Goal: Navigation & Orientation: Find specific page/section

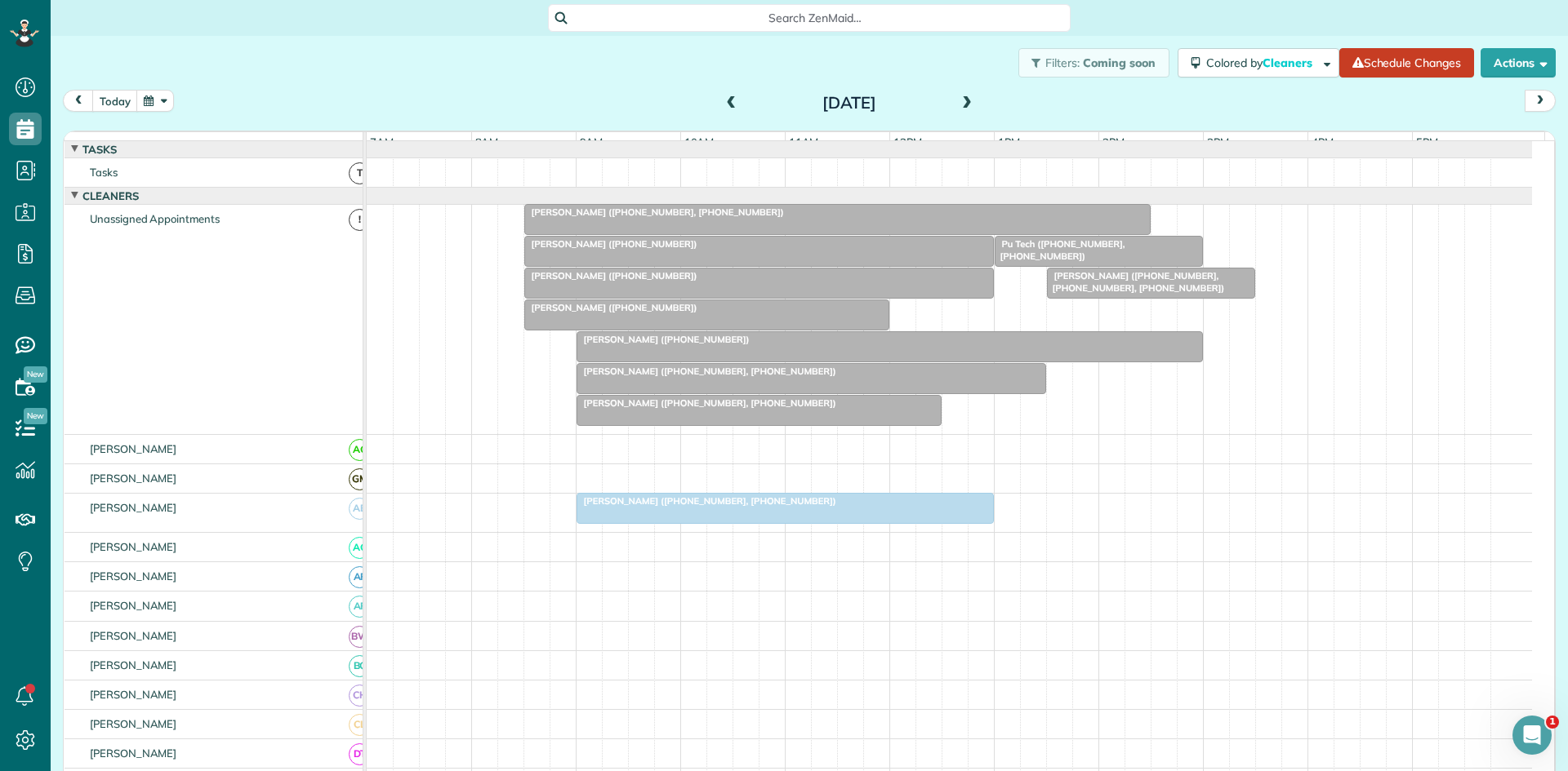
scroll to position [545, 0]
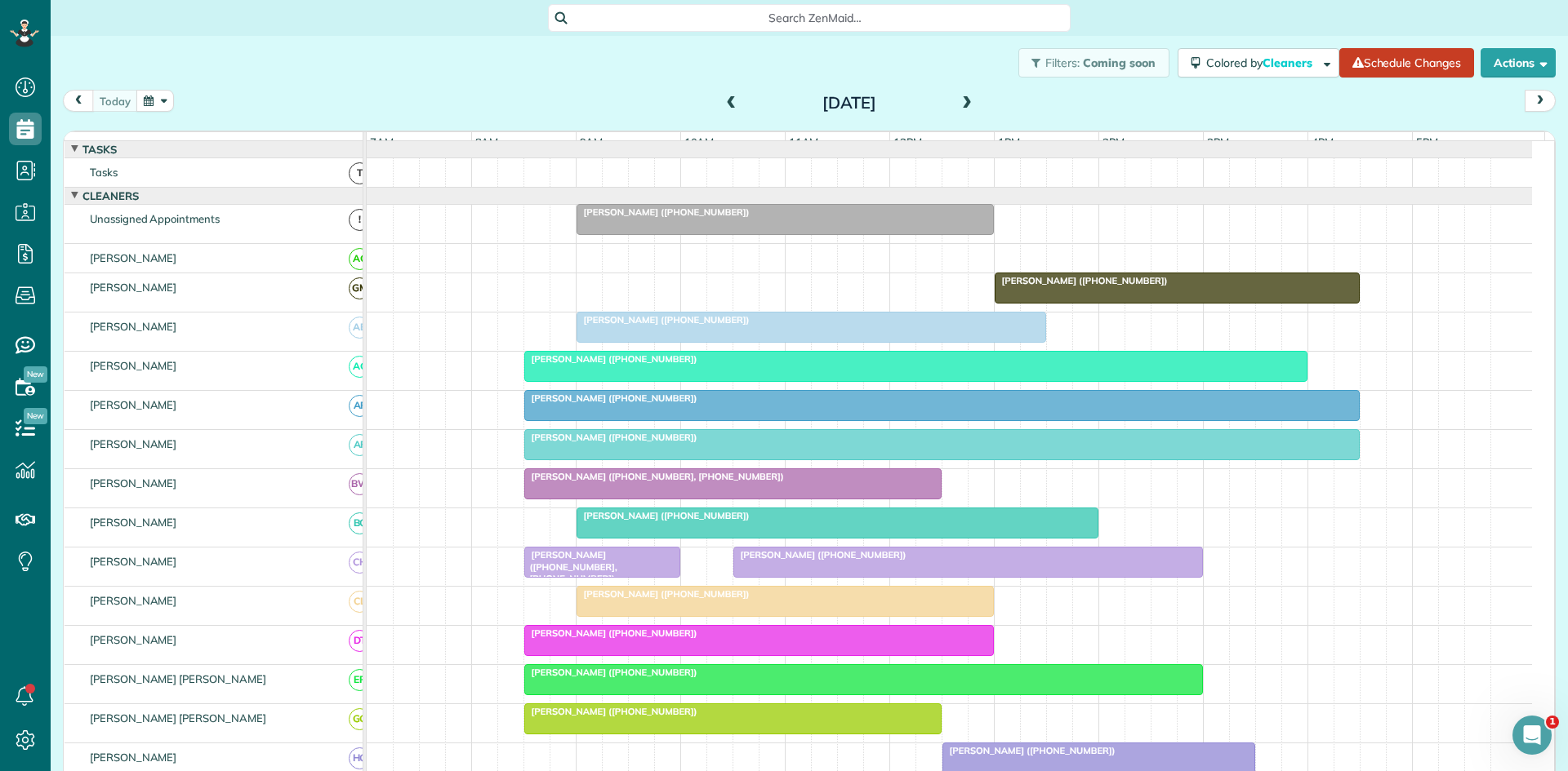
click at [693, 326] on div "Carissa Hale (+14697449269)" at bounding box center [811, 319] width 460 height 11
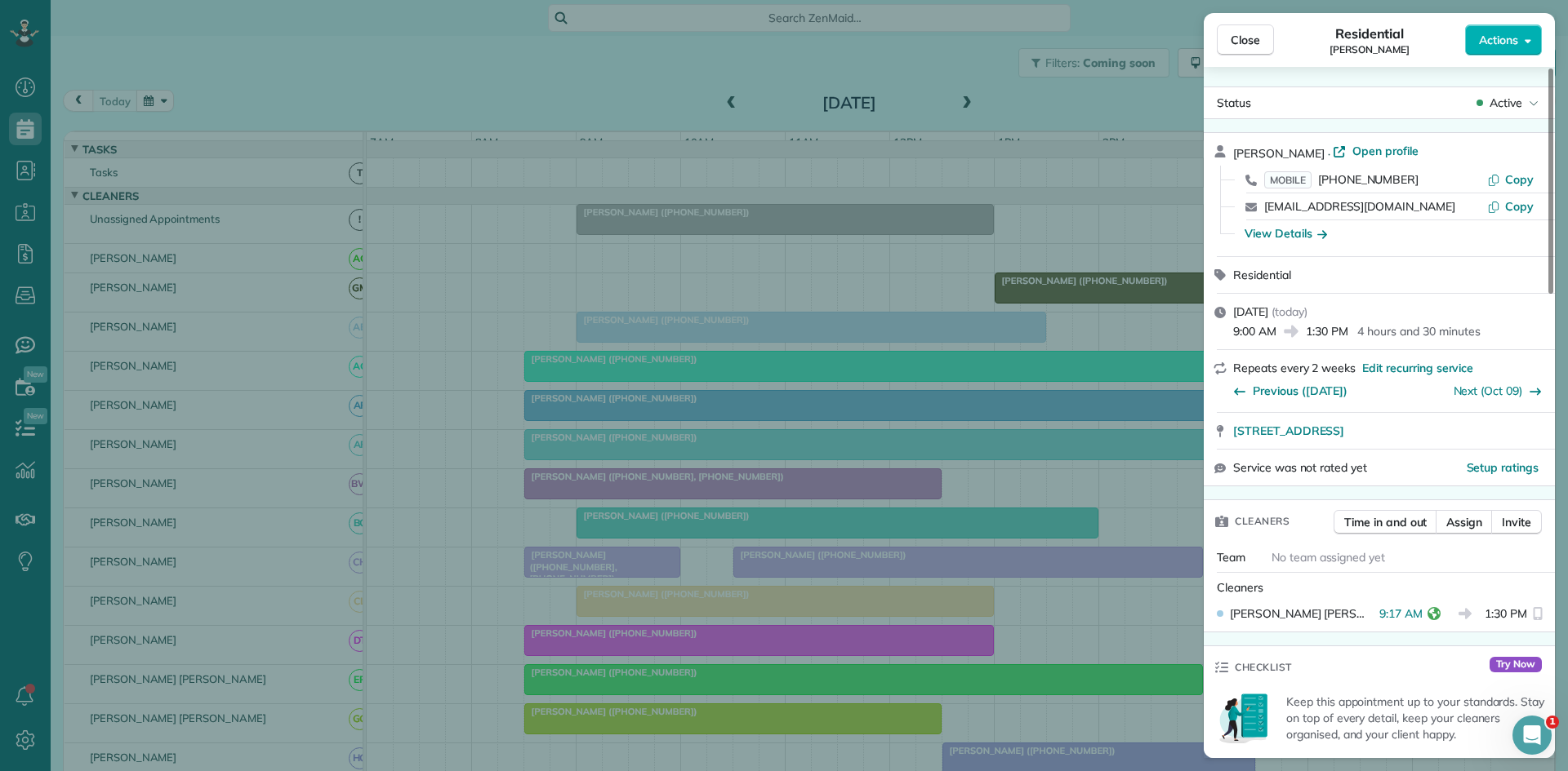
click at [644, 326] on div "Close Residential Carissa Hale Actions Status Active Carissa Hale · Open profil…" at bounding box center [784, 386] width 1568 height 771
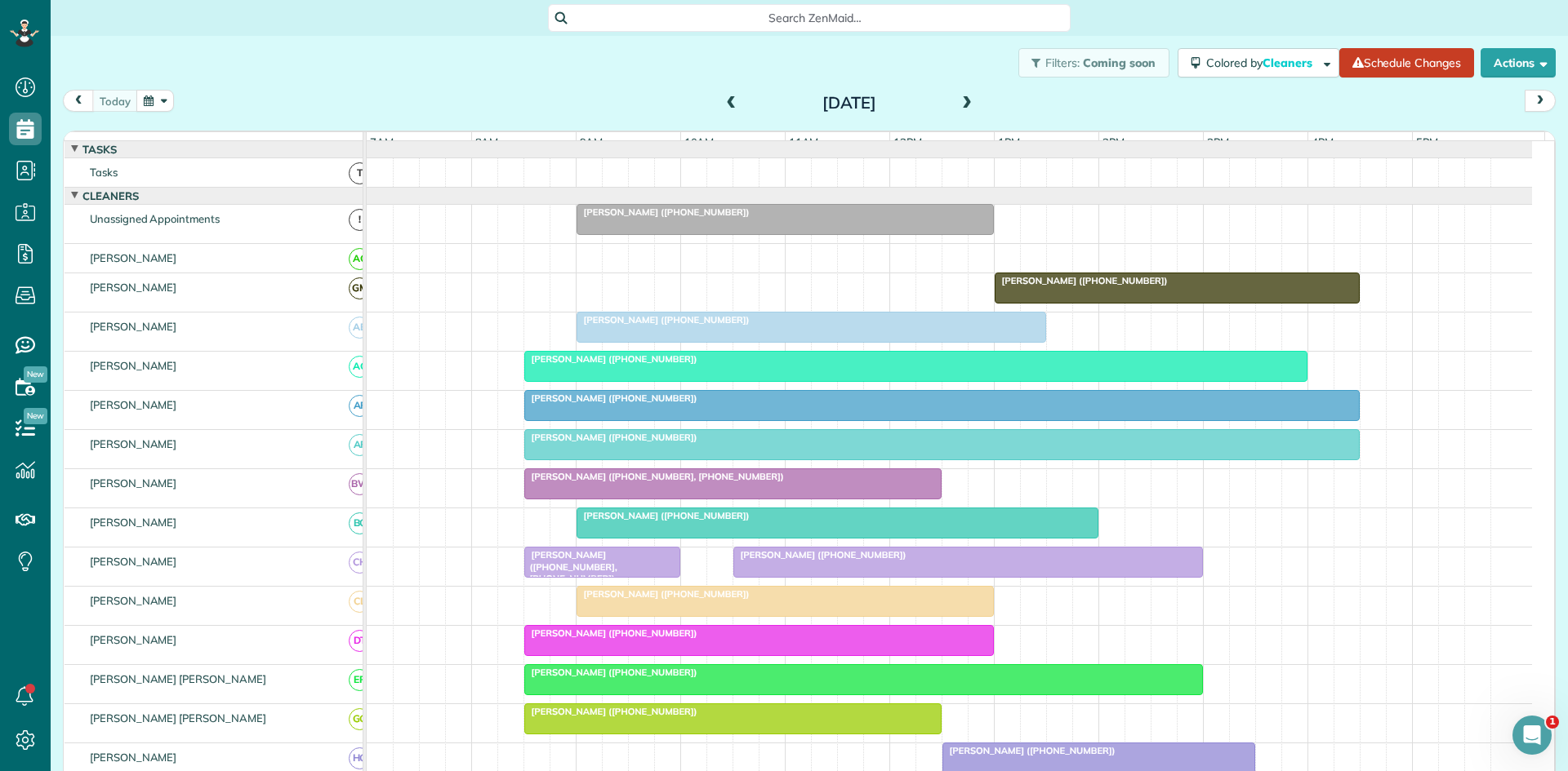
click at [604, 381] on div at bounding box center [916, 366] width 781 height 30
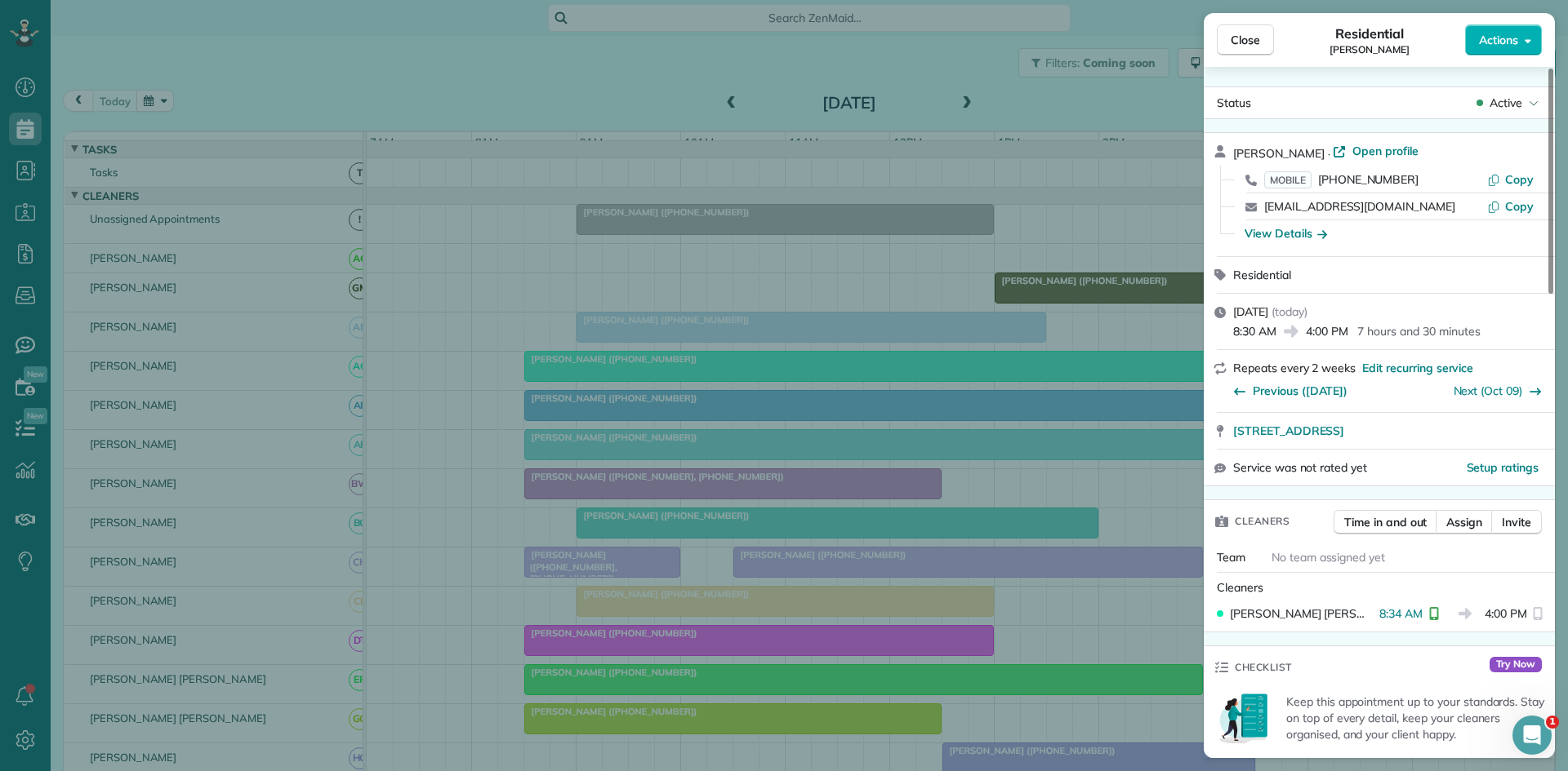
click at [637, 397] on div "Close Residential Lisa Barton Actions Status Active Lisa Barton · Open profile …" at bounding box center [784, 386] width 1568 height 771
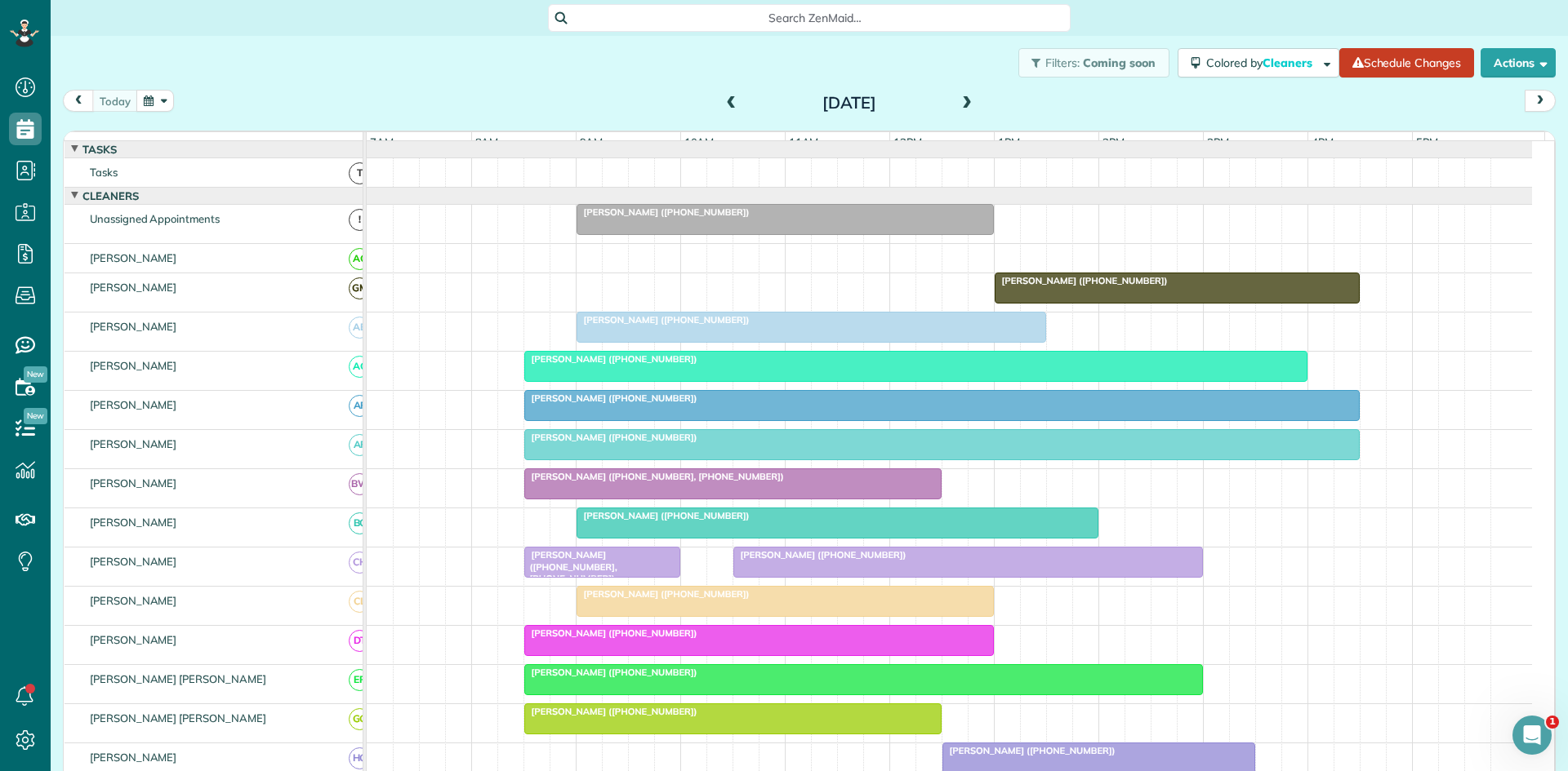
click at [604, 365] on span "Lisa Barton (+12142363310)" at bounding box center [610, 358] width 175 height 11
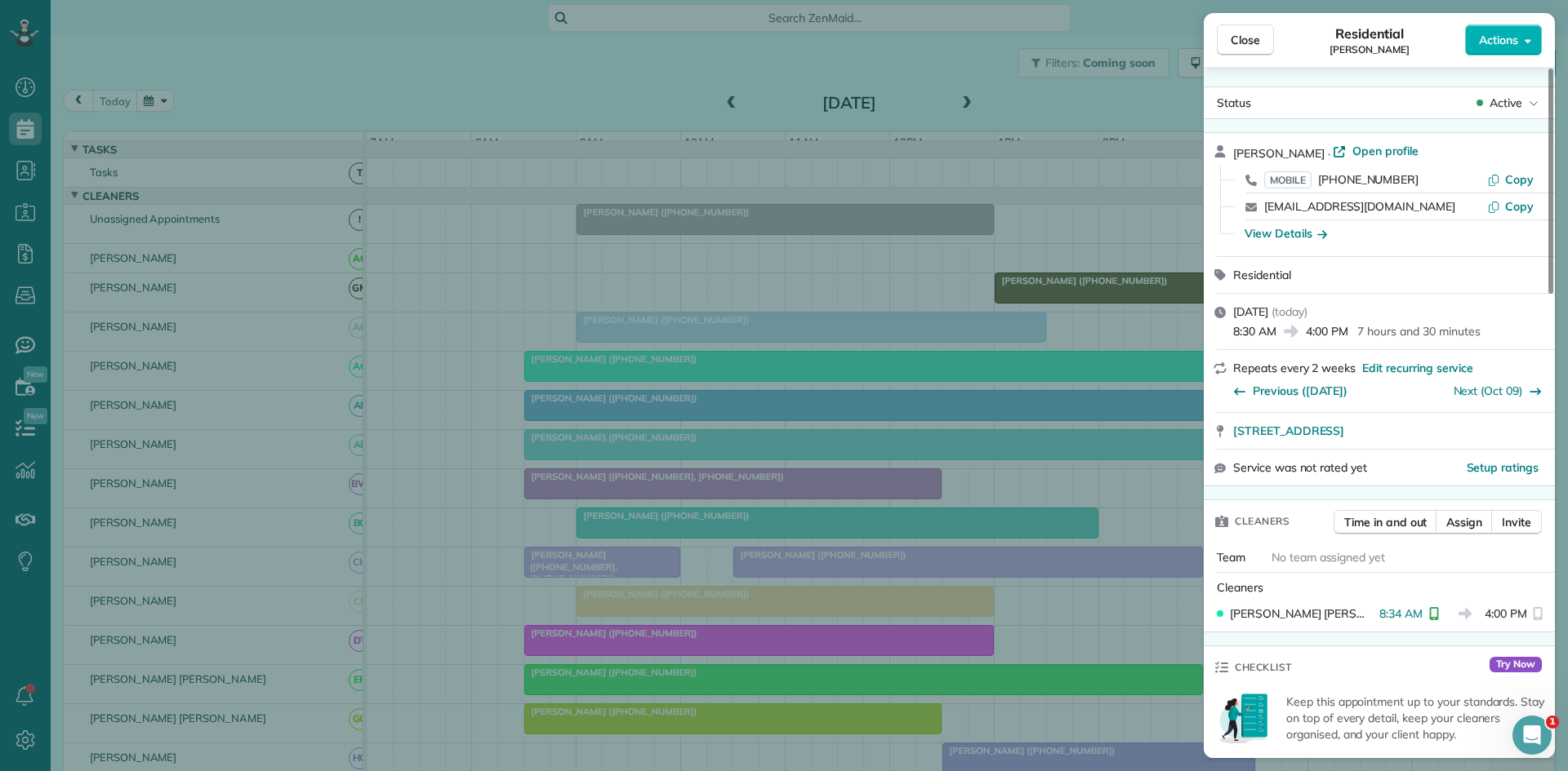
click at [649, 450] on div "Close Residential Lisa Barton Actions Status Active Lisa Barton · Open profile …" at bounding box center [784, 386] width 1568 height 771
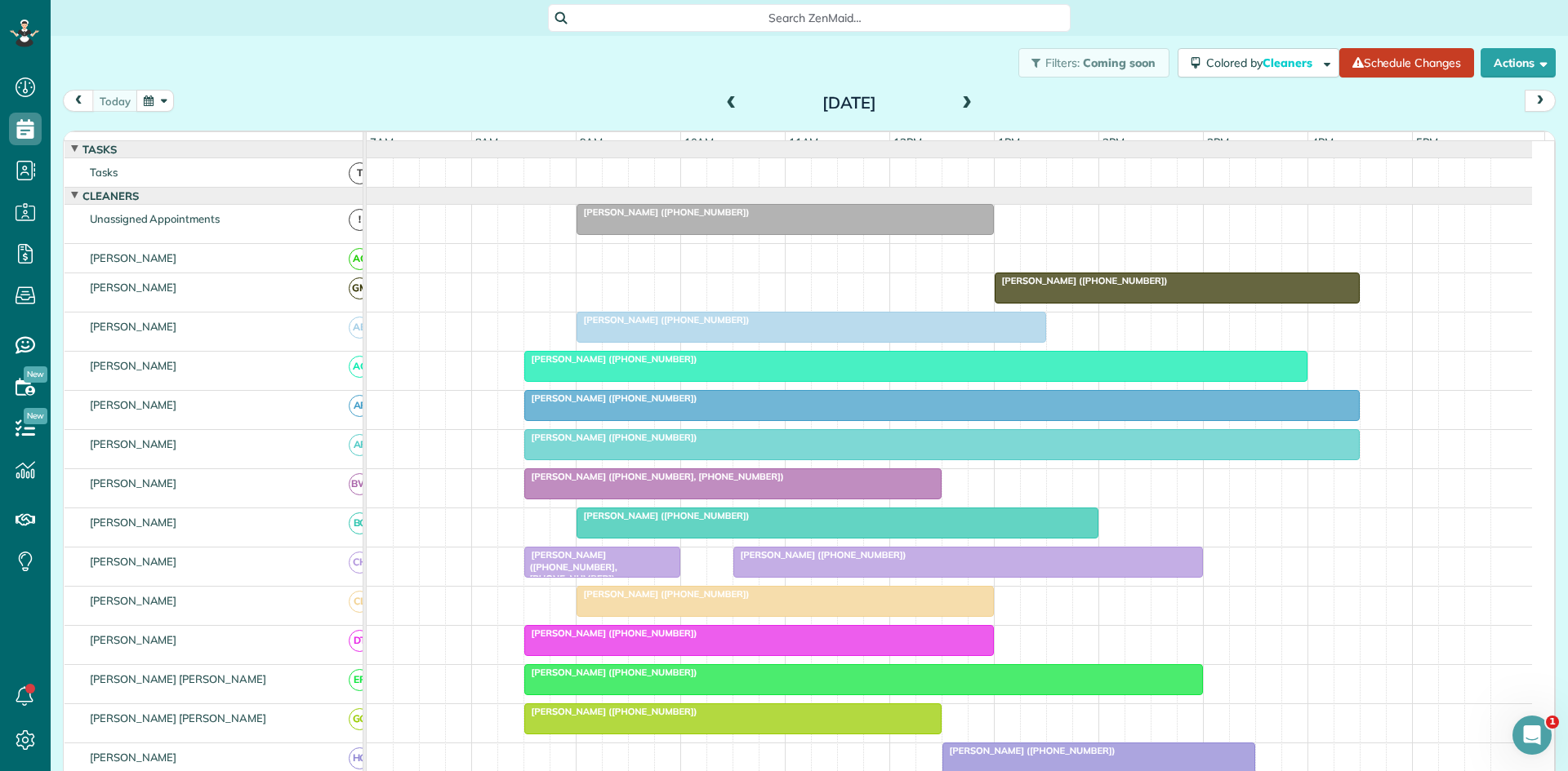
click at [631, 404] on span "Dave Cave (+18179944631)" at bounding box center [610, 397] width 175 height 11
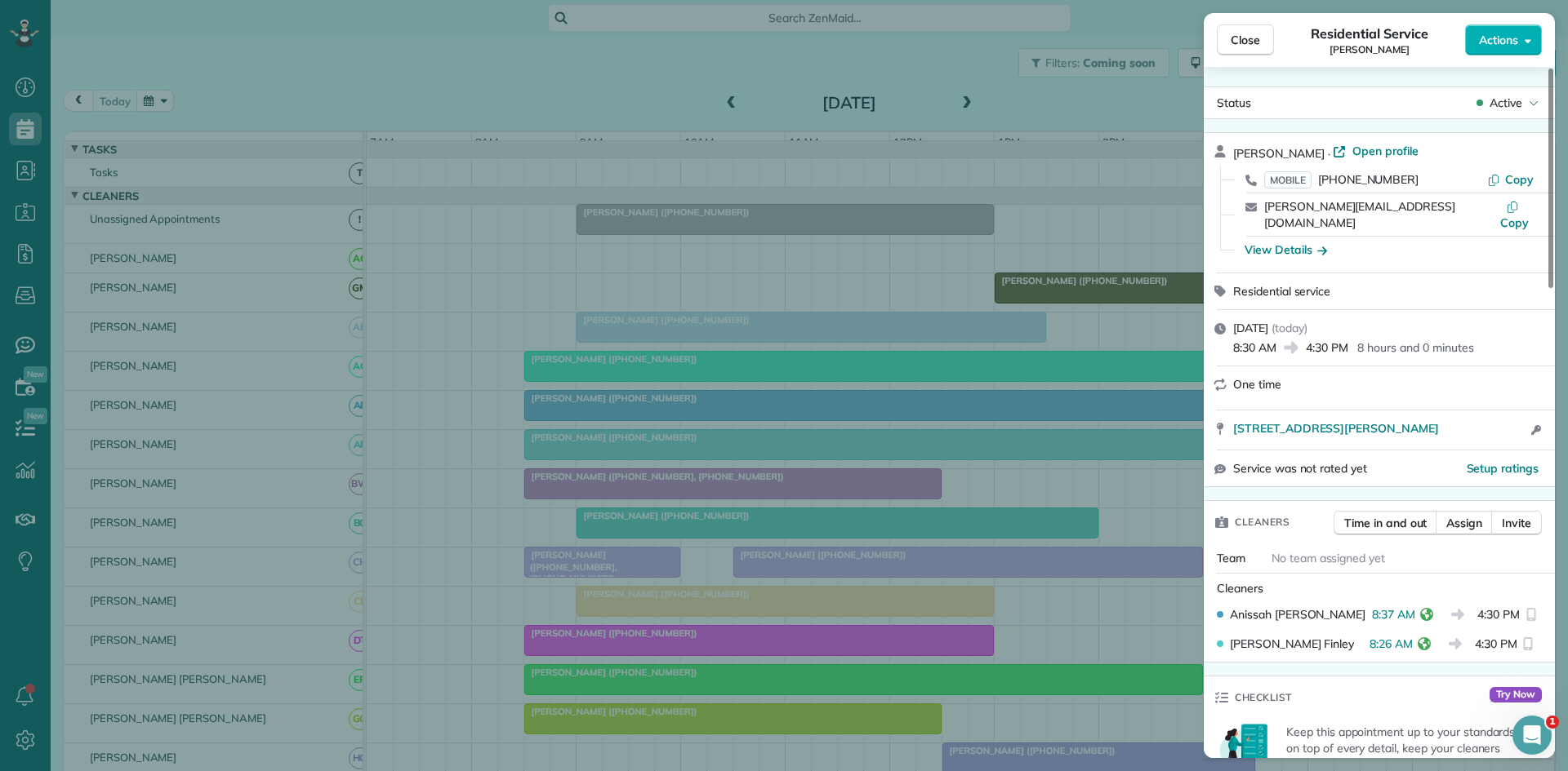
click at [460, 429] on div "Close Residential Service Dave Cave Actions Status Active Dave Cave · Open prof…" at bounding box center [784, 386] width 1568 height 771
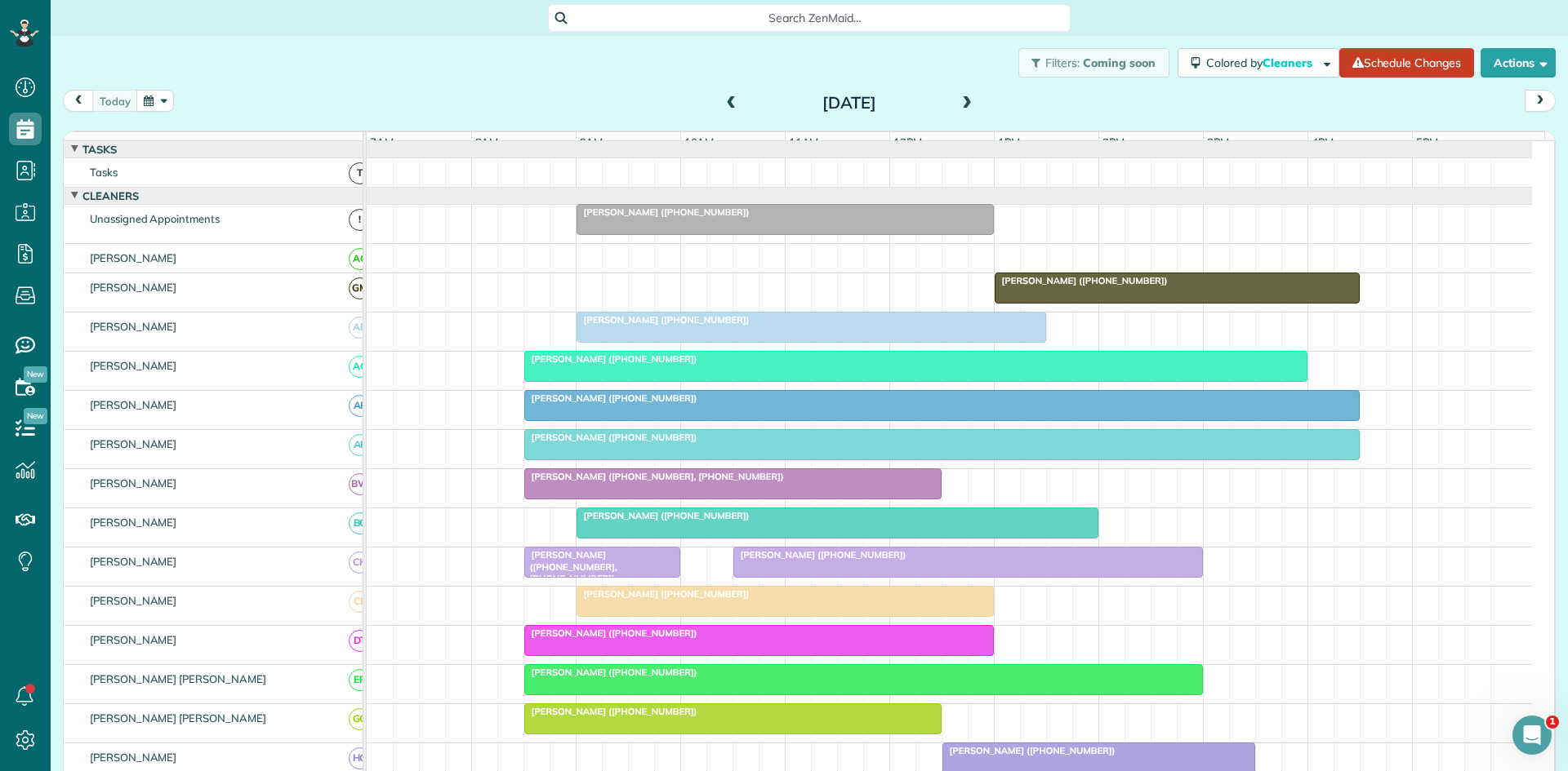
click at [574, 496] on div at bounding box center [733, 484] width 415 height 30
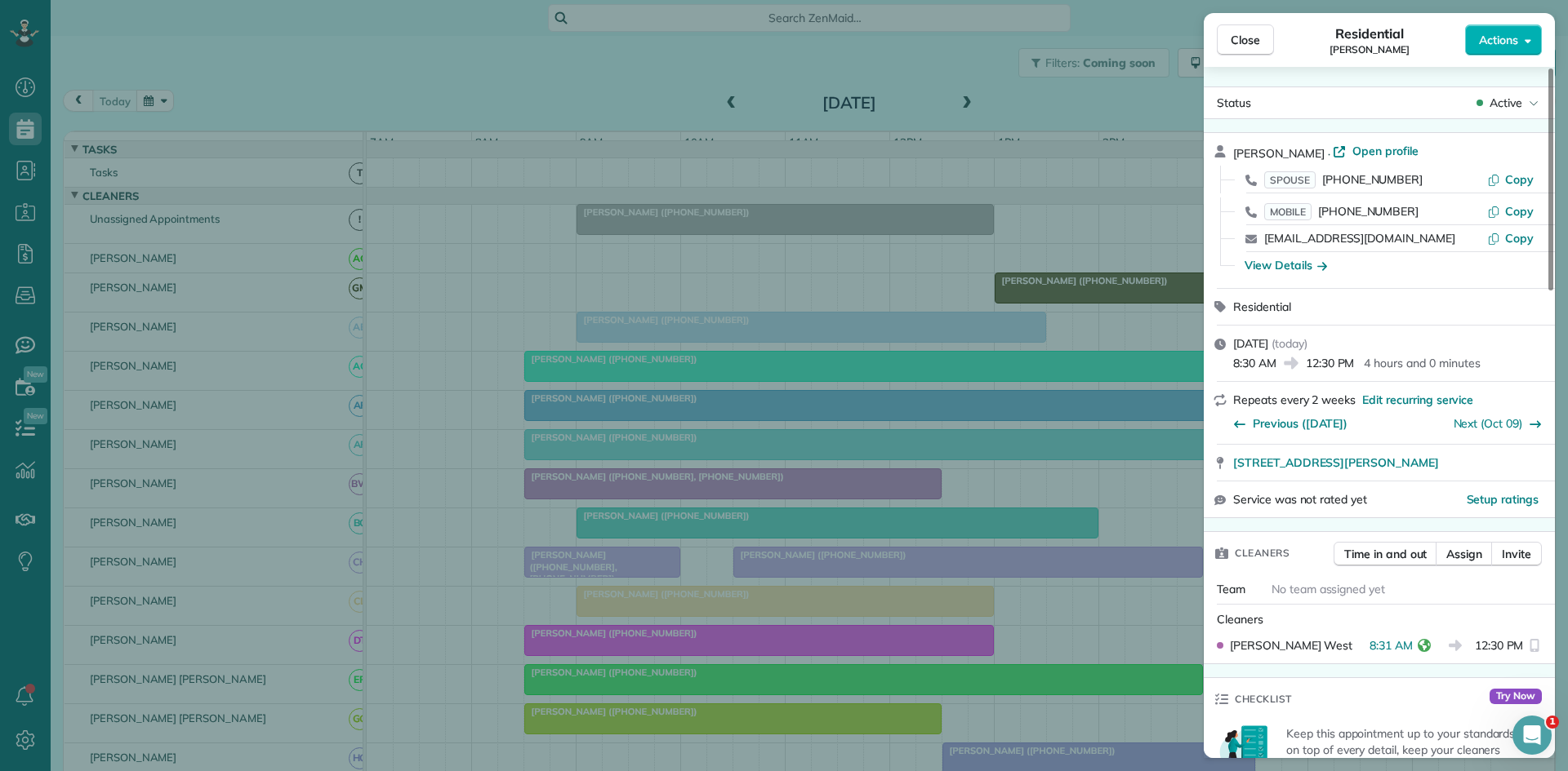
click at [505, 403] on div "Close Residential Andy Nelson Actions Status Active Andy Nelson · Open profile …" at bounding box center [784, 386] width 1568 height 771
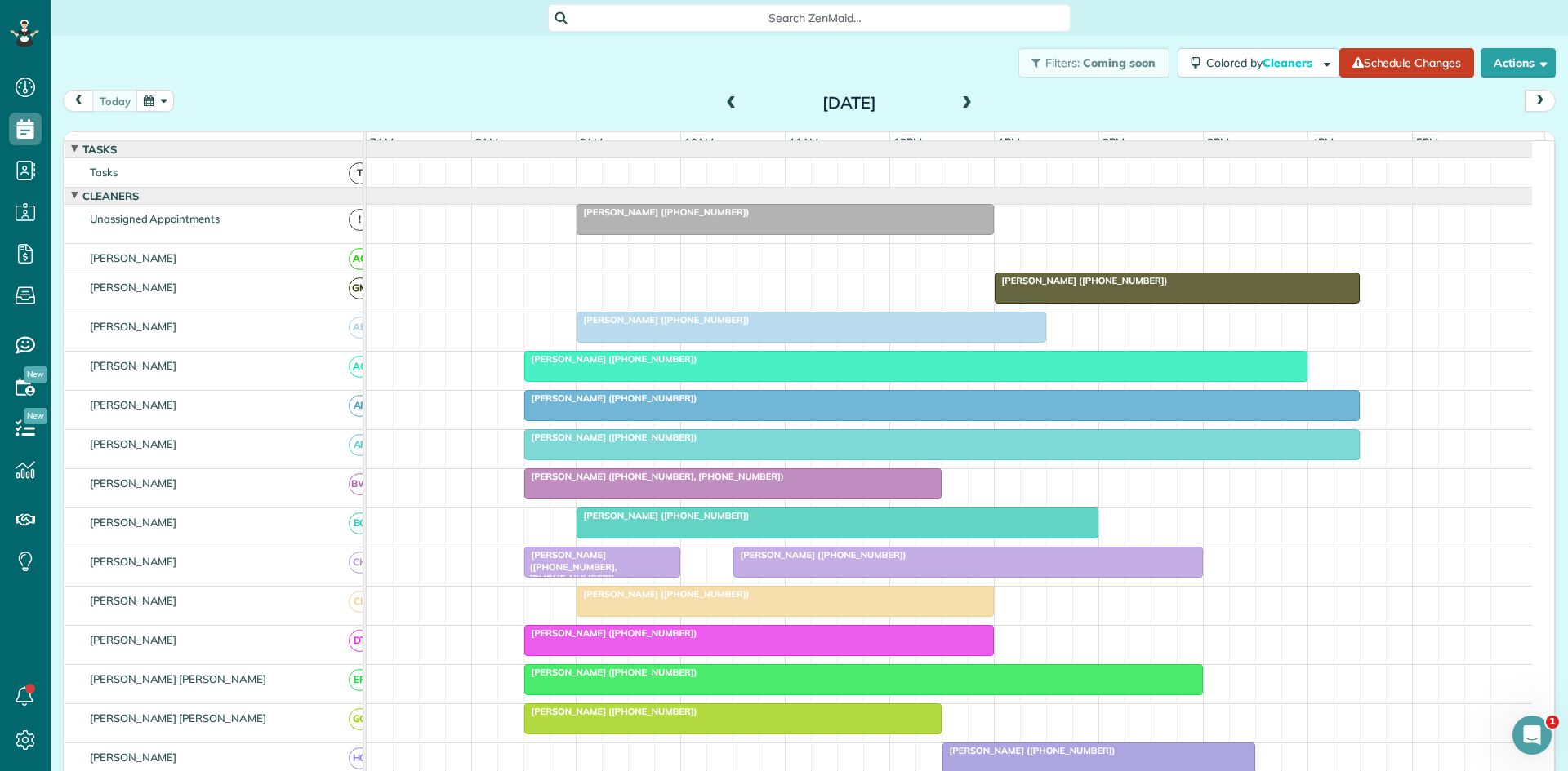
click at [535, 585] on span "Kristi Croy (+14697679668, +12148031247)" at bounding box center [570, 567] width 94 height 35
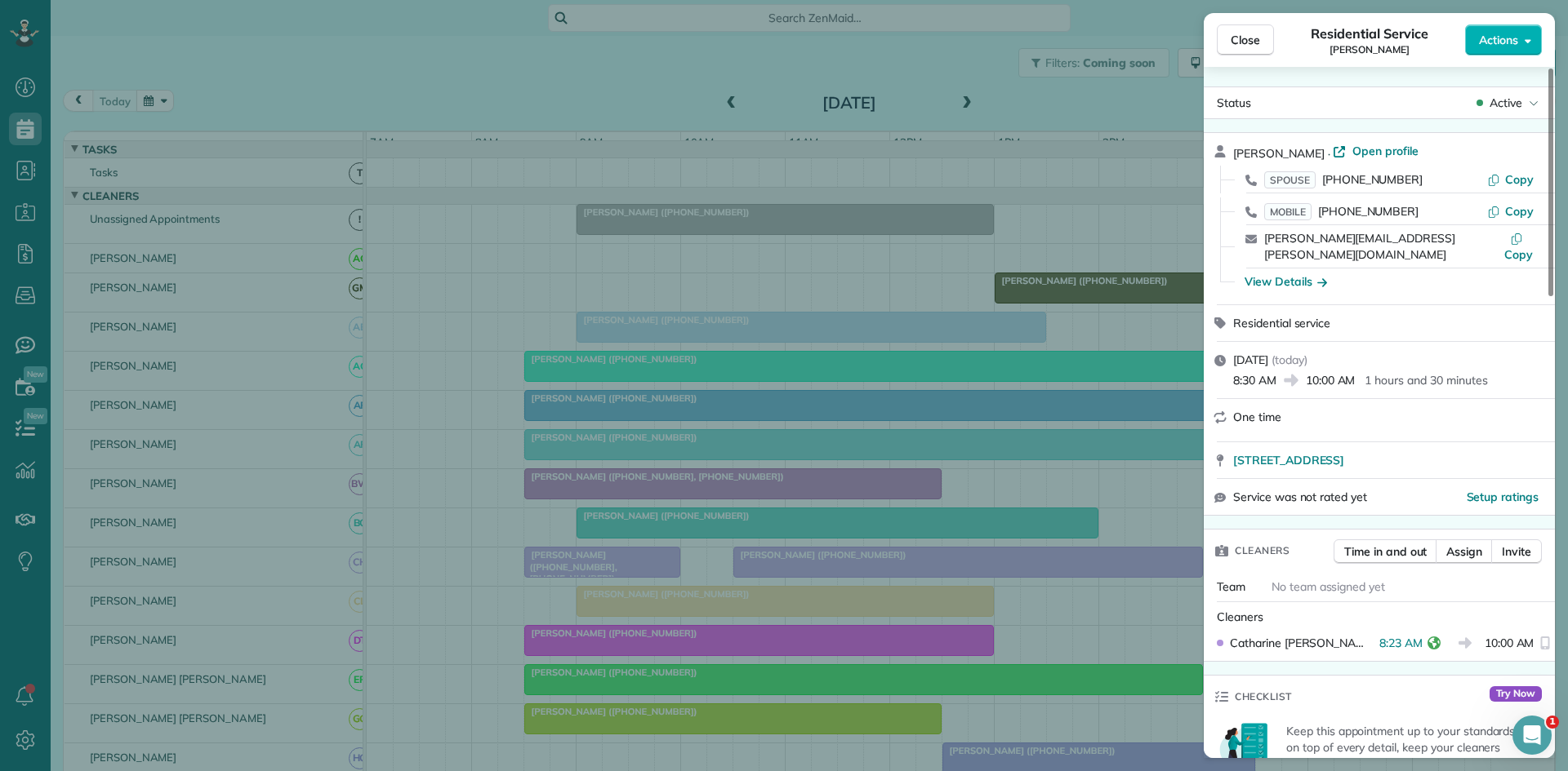
click at [553, 530] on div "Close Residential Service Kristi Croy Actions Status Active Kristi Croy · Open …" at bounding box center [784, 386] width 1568 height 771
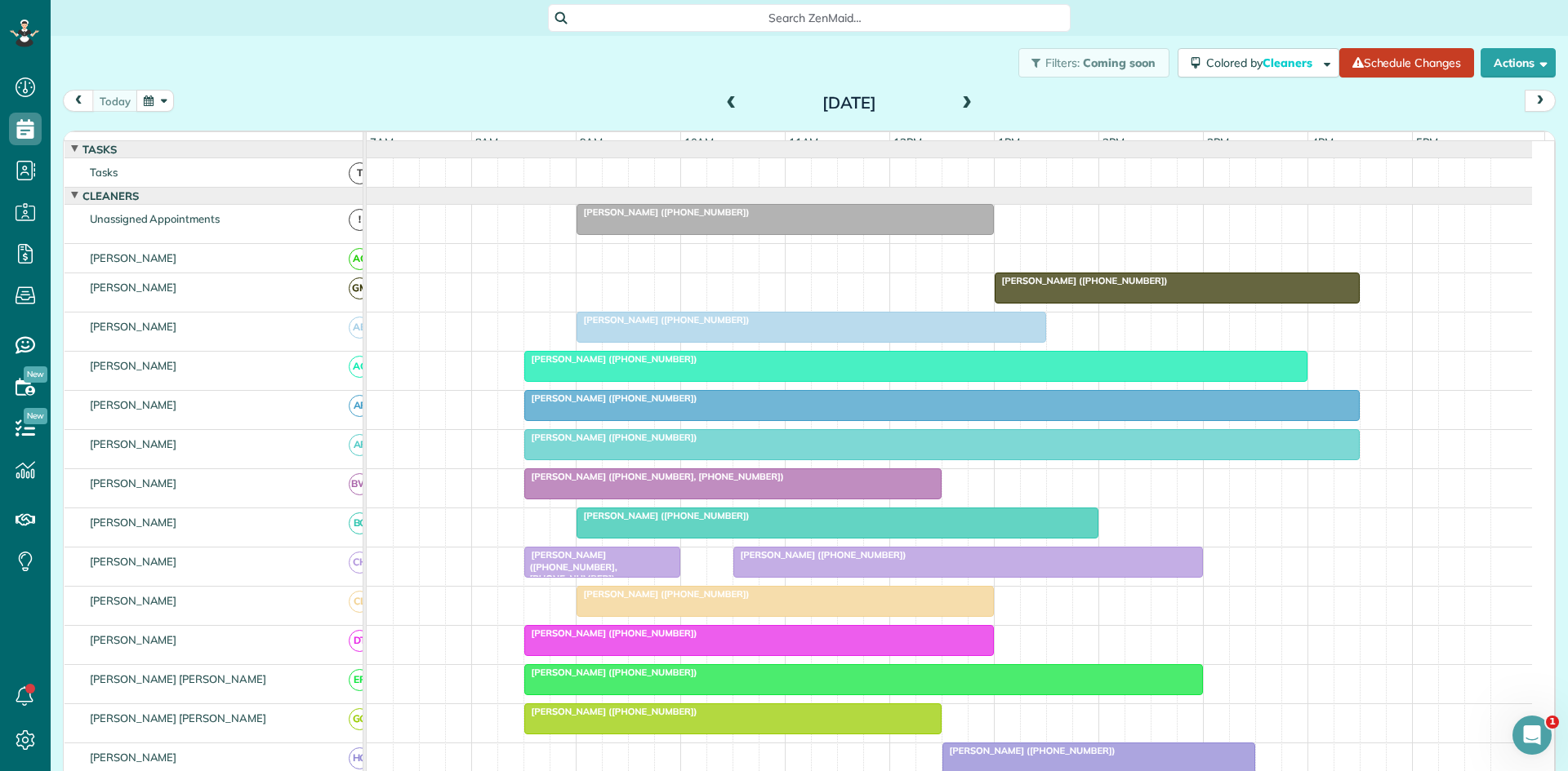
click at [639, 614] on div at bounding box center [785, 602] width 415 height 30
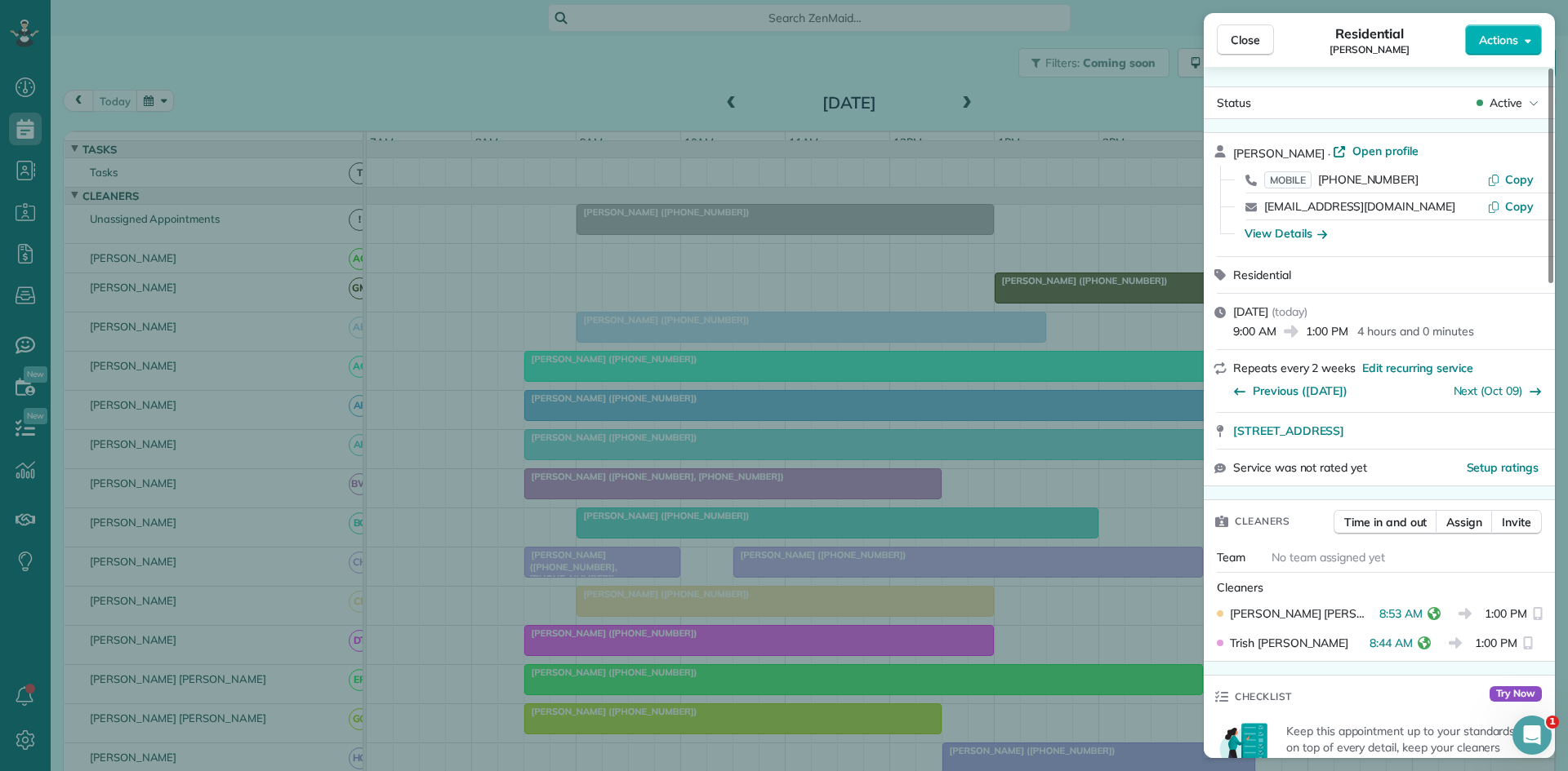
click at [859, 481] on div "Close Residential Natalie Richardson Actions Status Active Natalie Richardson ·…" at bounding box center [784, 386] width 1568 height 771
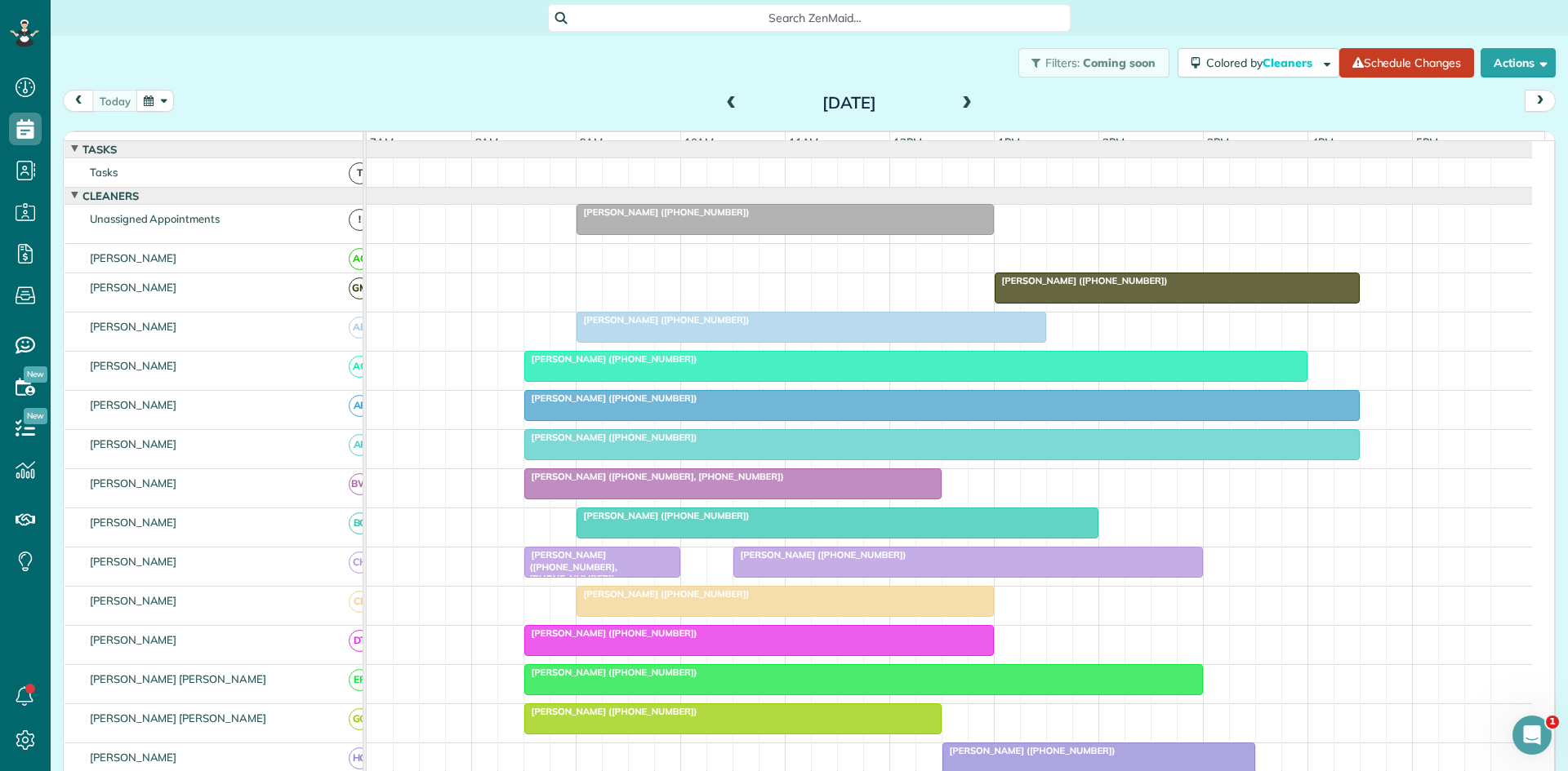
click at [574, 655] on div at bounding box center [759, 641] width 468 height 30
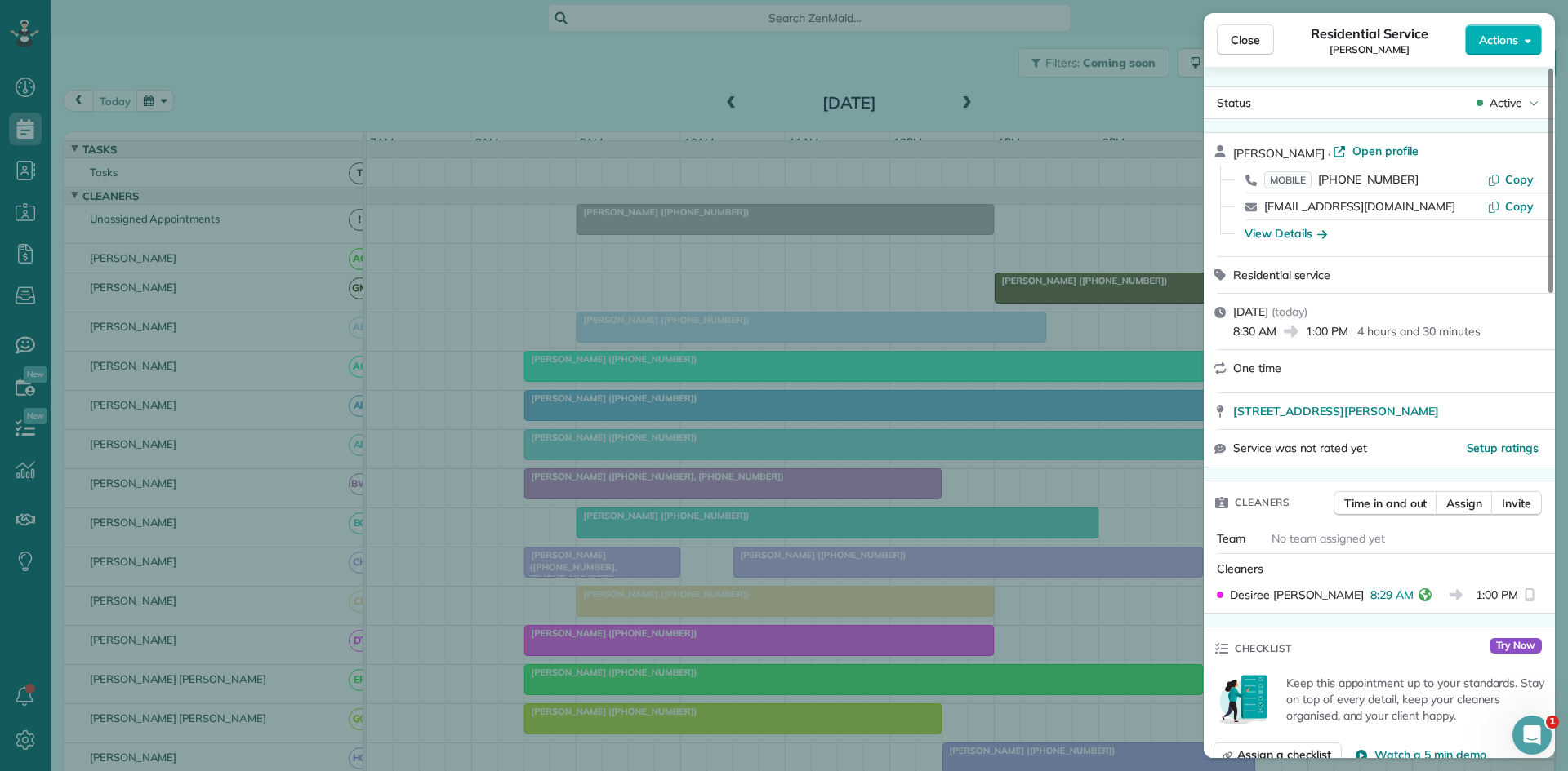
click at [501, 490] on div "Close Residential Service Mandi Wood Actions Status Active Mandi Wood · Open pr…" at bounding box center [784, 386] width 1568 height 771
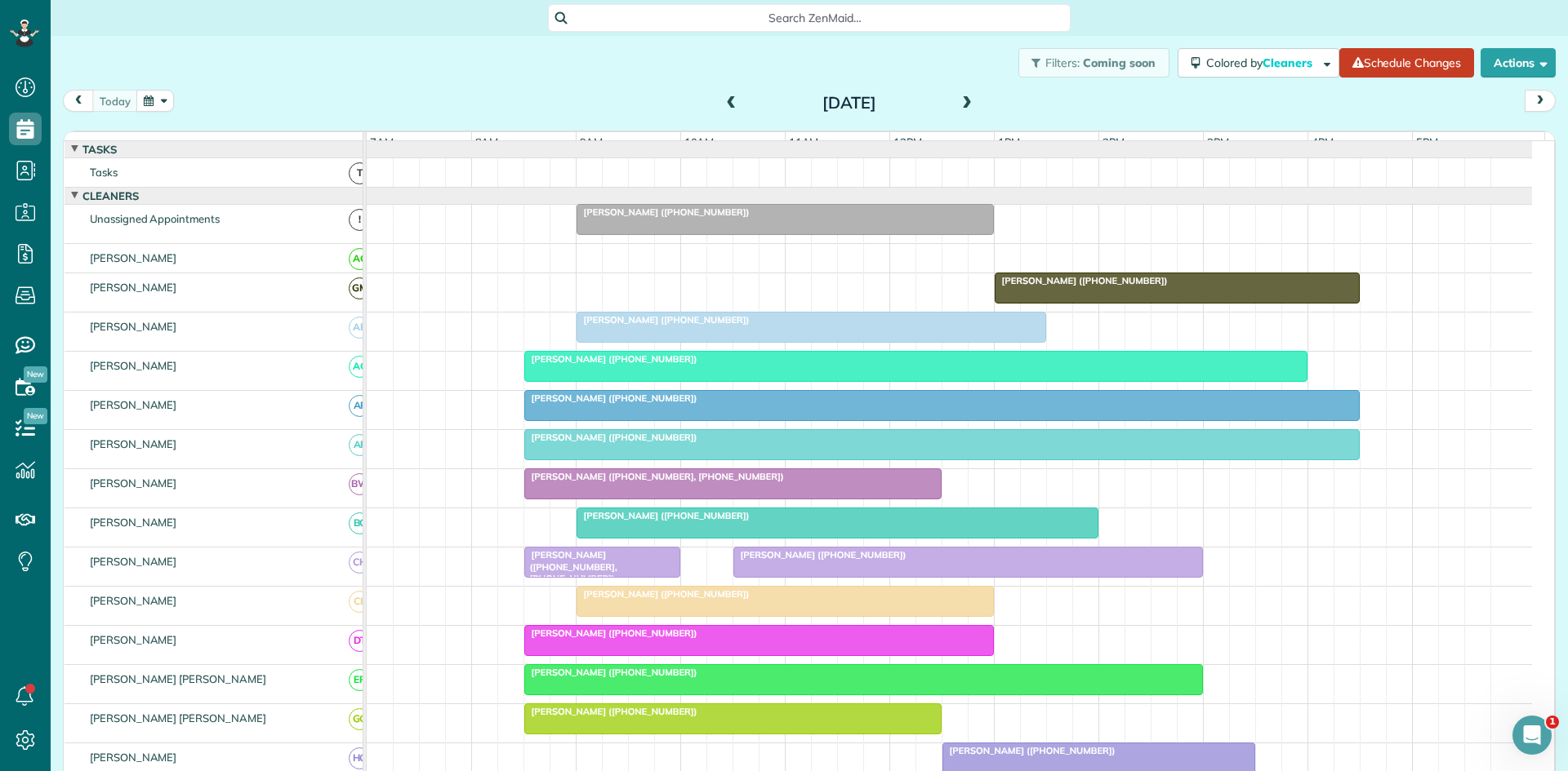
scroll to position [271, 0]
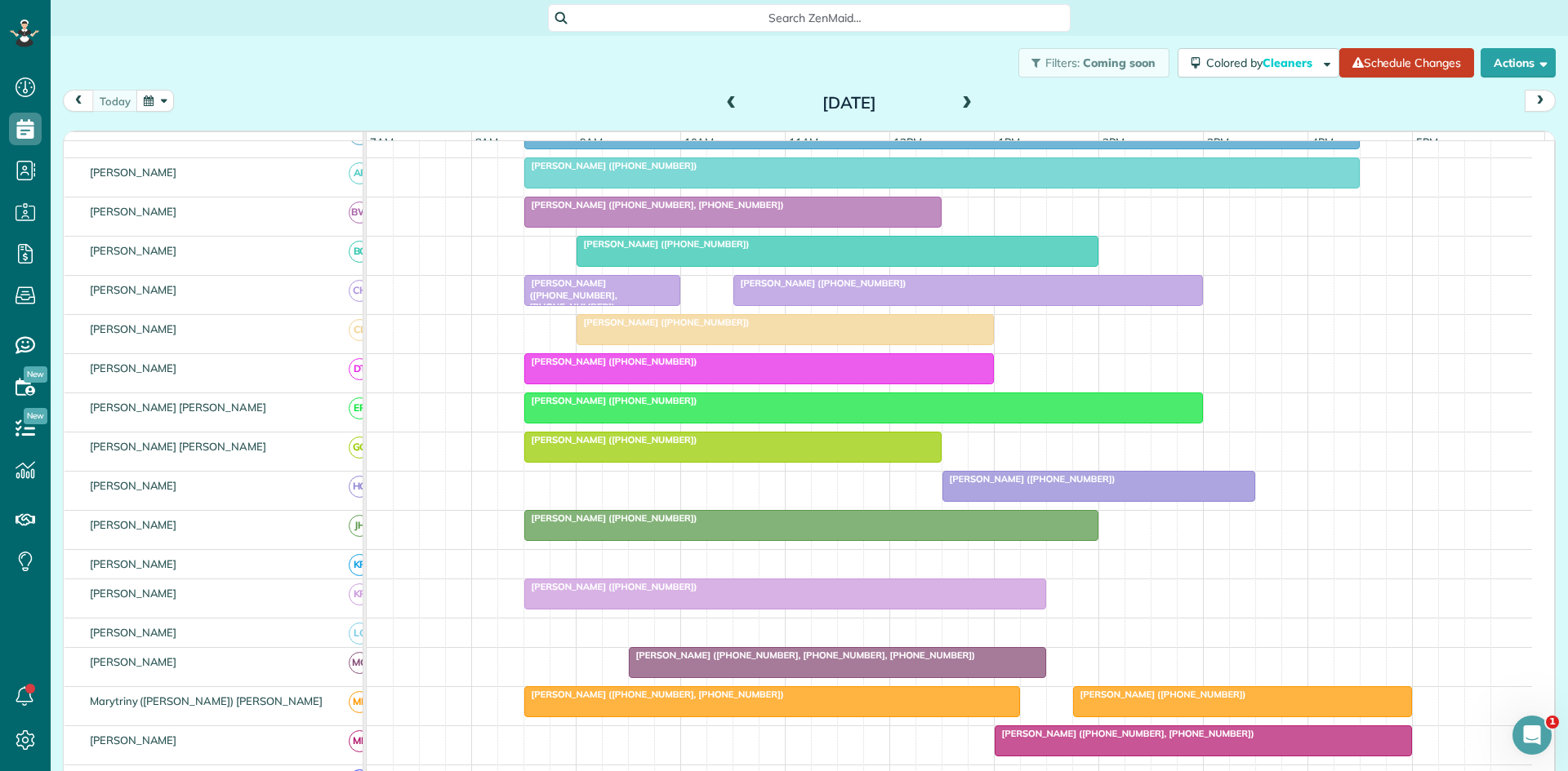
click at [576, 423] on div at bounding box center [863, 408] width 677 height 30
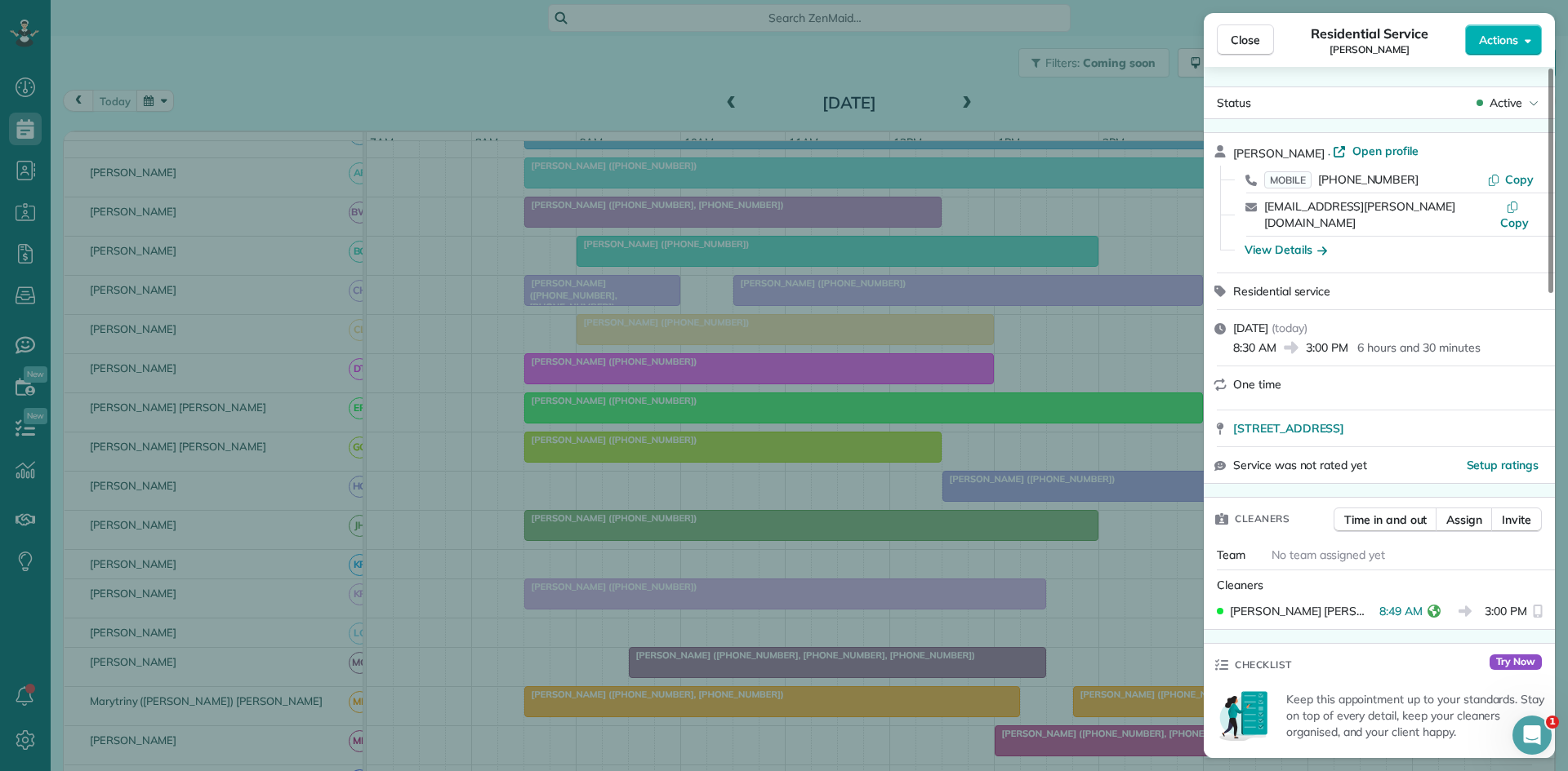
click at [672, 604] on div "Close Residential Service Kelly Ramsey Actions Status Active Kelly Ramsey · Ope…" at bounding box center [784, 386] width 1568 height 771
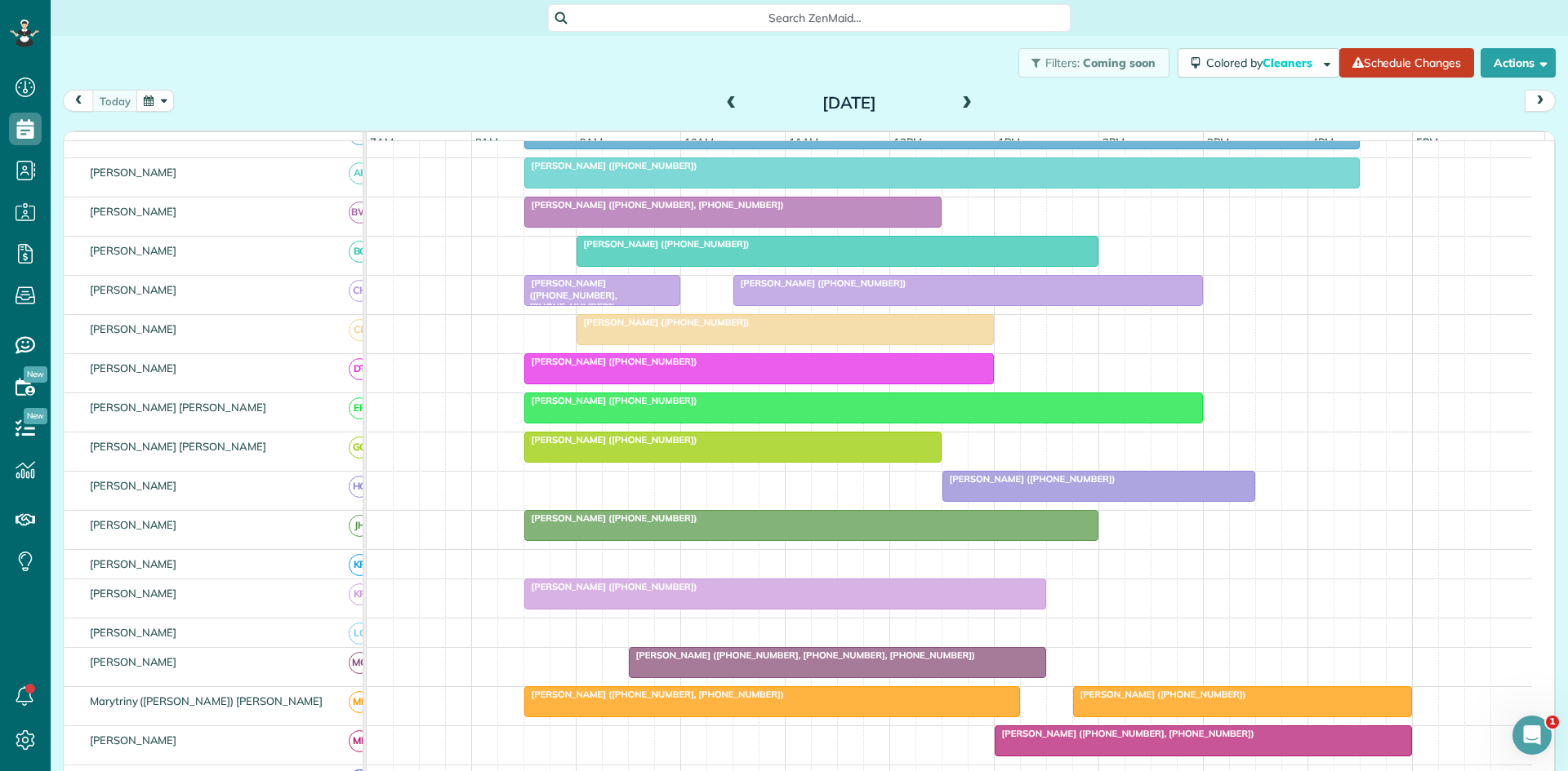
click at [590, 462] on div at bounding box center [733, 447] width 415 height 30
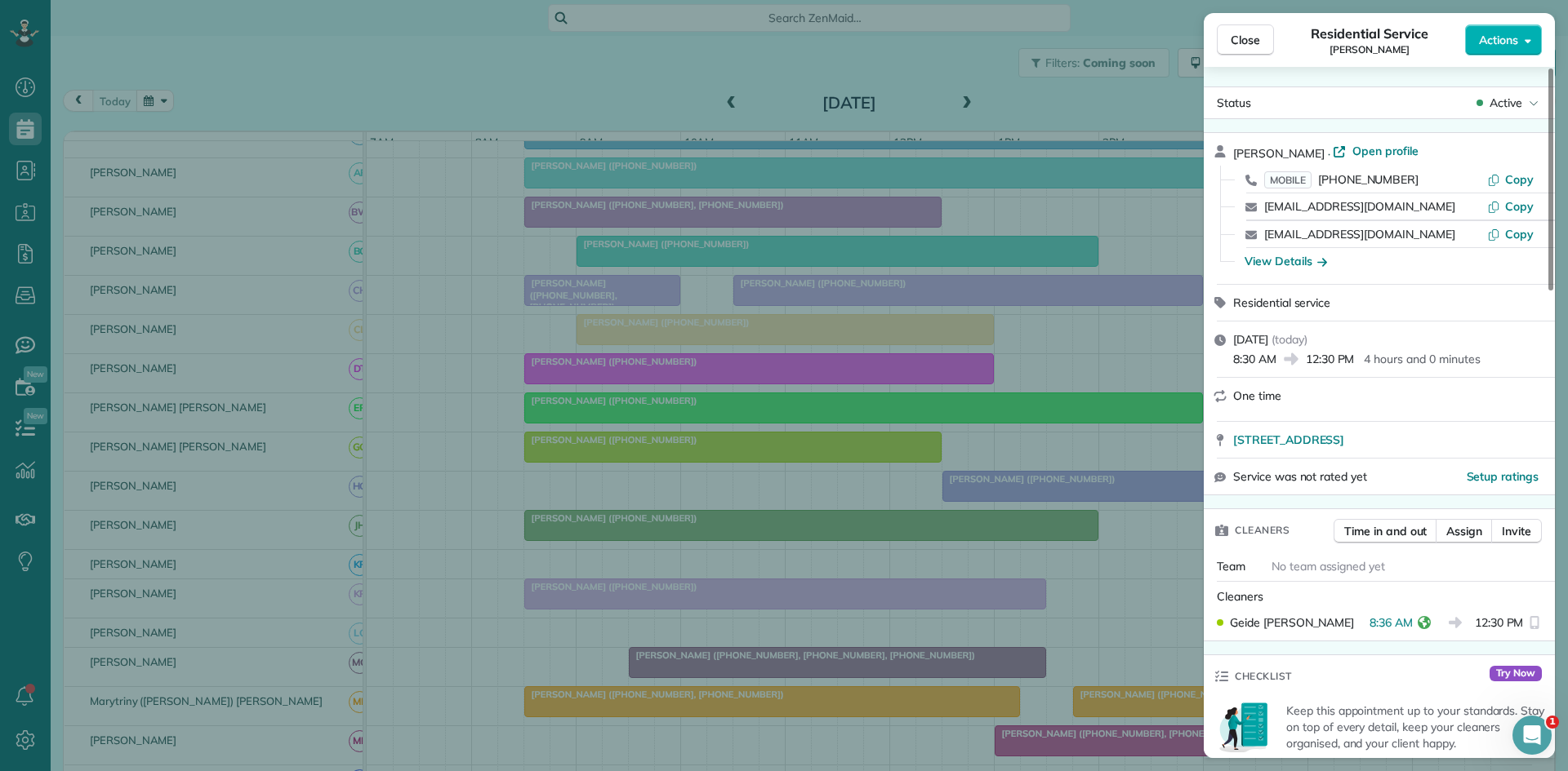
click at [587, 478] on div "Close Residential Service Darlene Sledge Actions Status Active Darlene Sledge ·…" at bounding box center [784, 386] width 1568 height 771
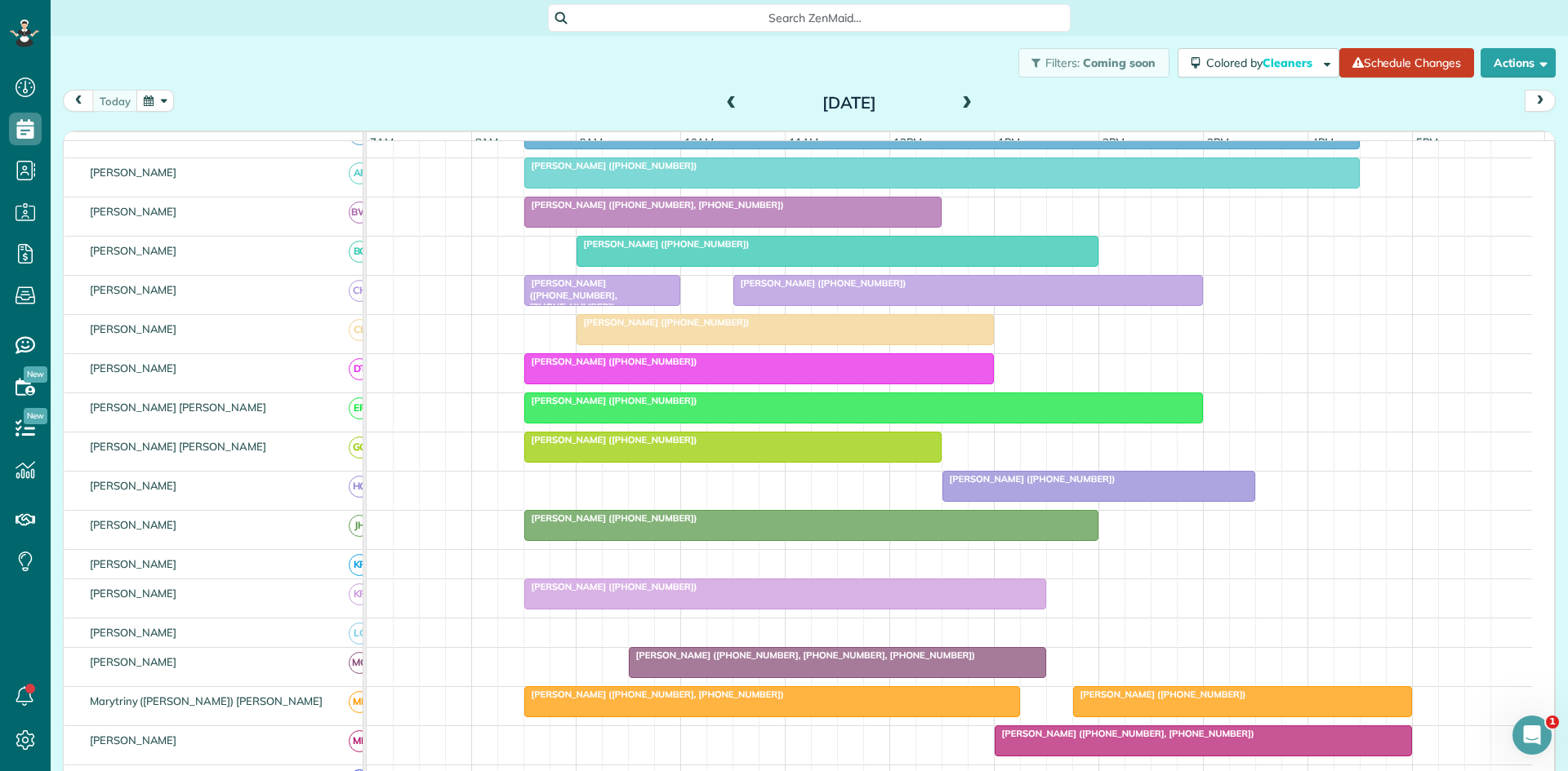
click at [594, 524] on span "Becky Jabri (+18179942235)" at bounding box center [610, 517] width 175 height 11
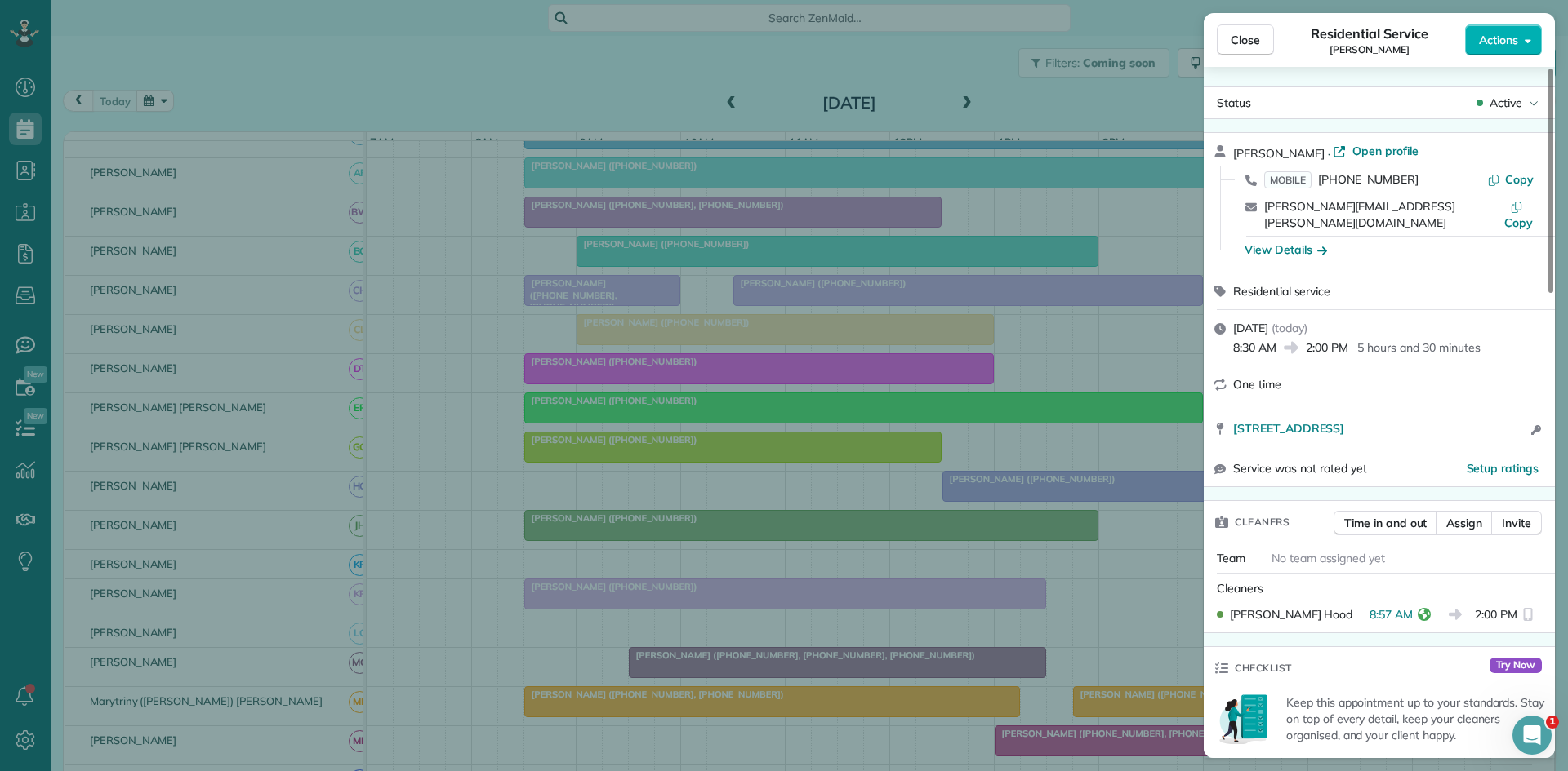
click at [469, 448] on div "Close Residential Service Becky Jabri Actions Status Active Becky Jabri · Open …" at bounding box center [784, 386] width 1568 height 771
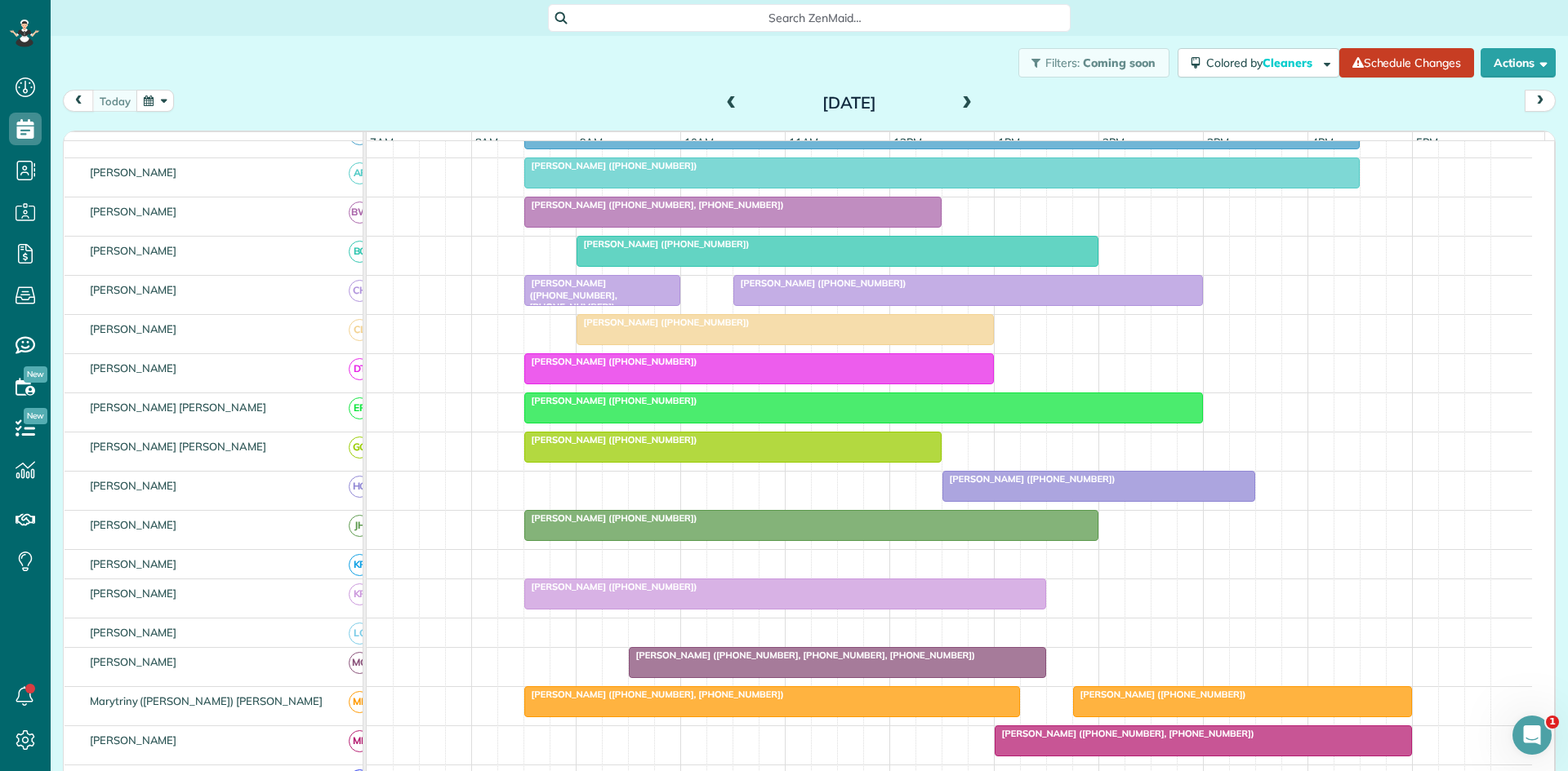
click at [598, 609] on div at bounding box center [785, 594] width 520 height 30
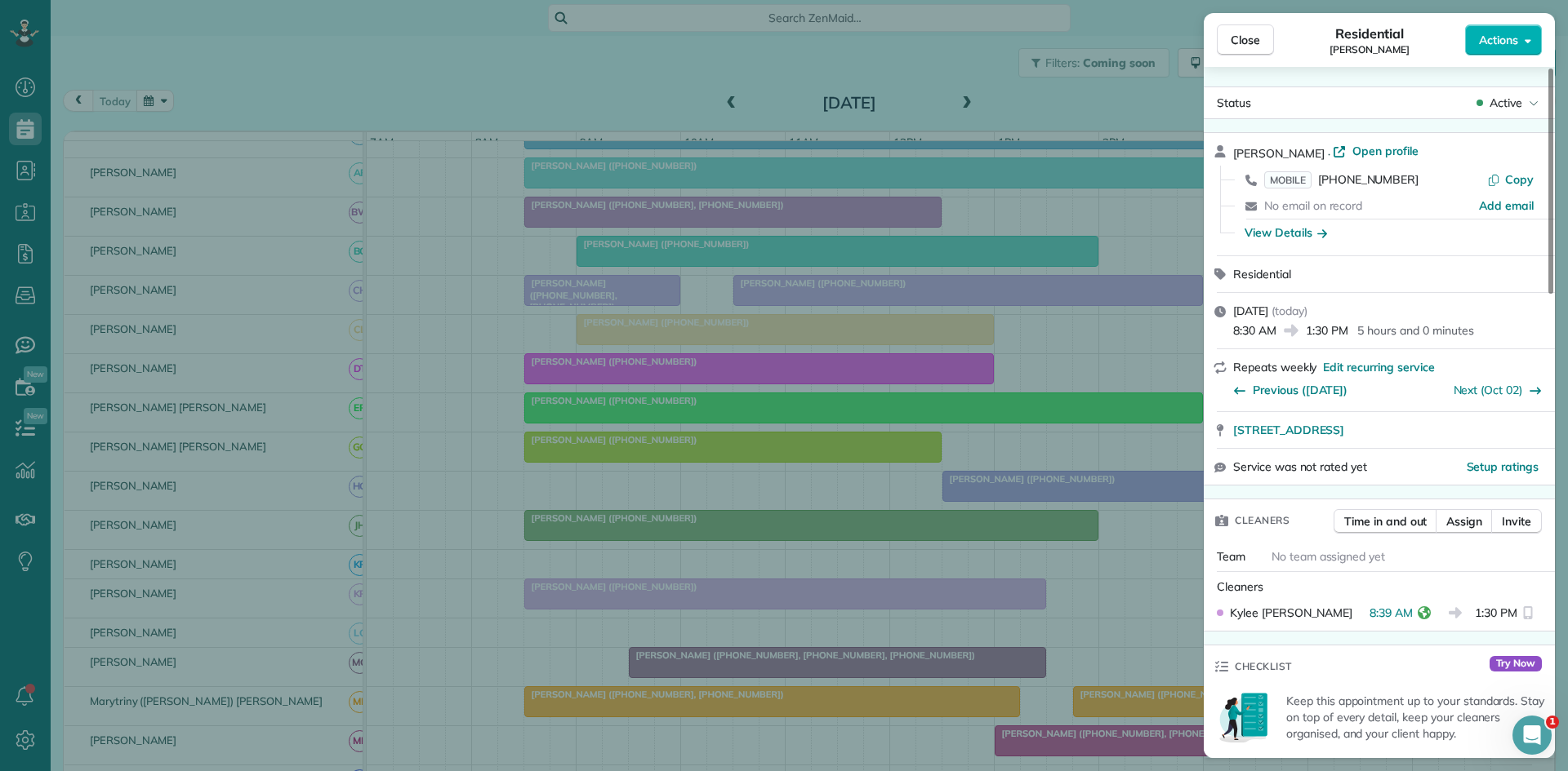
click at [518, 443] on div "Close Residential Laura Hoyt Actions Status Active Laura Hoyt · Open profile MO…" at bounding box center [784, 386] width 1568 height 771
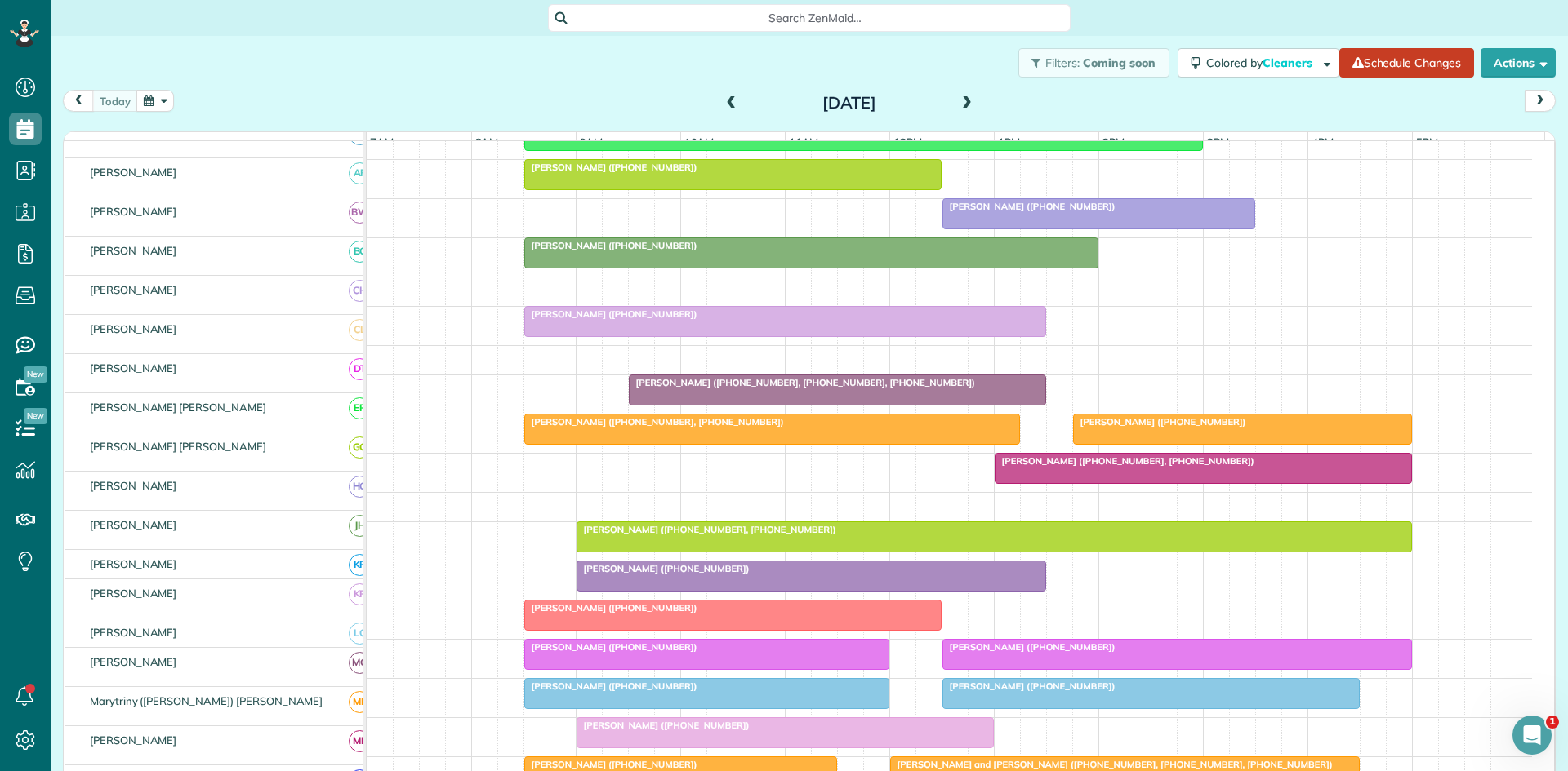
scroll to position [545, 0]
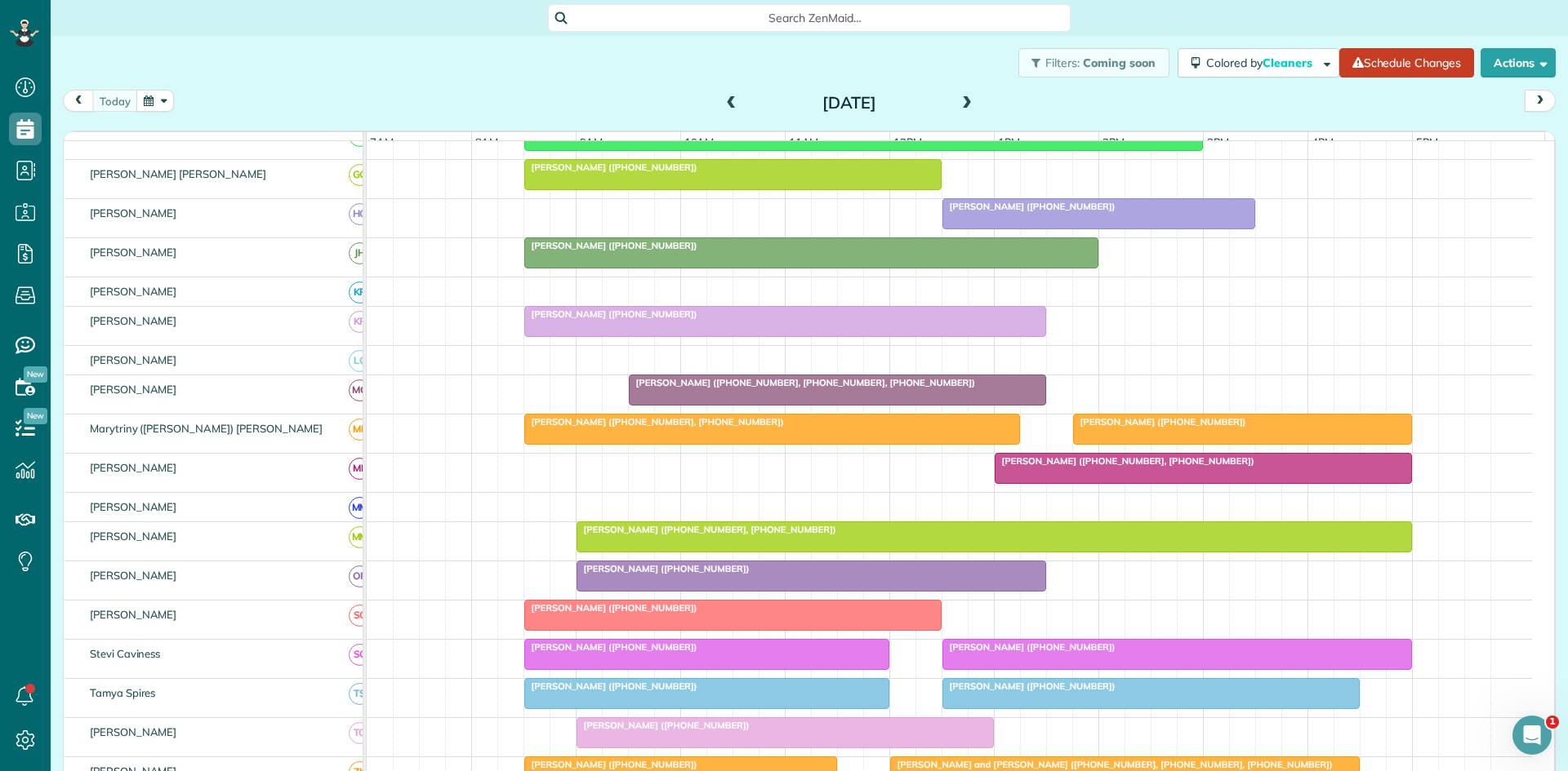
click at [735, 389] on span "Shirley Raven (+18179886024, +18177321887, +18179914366)" at bounding box center [802, 382] width 348 height 11
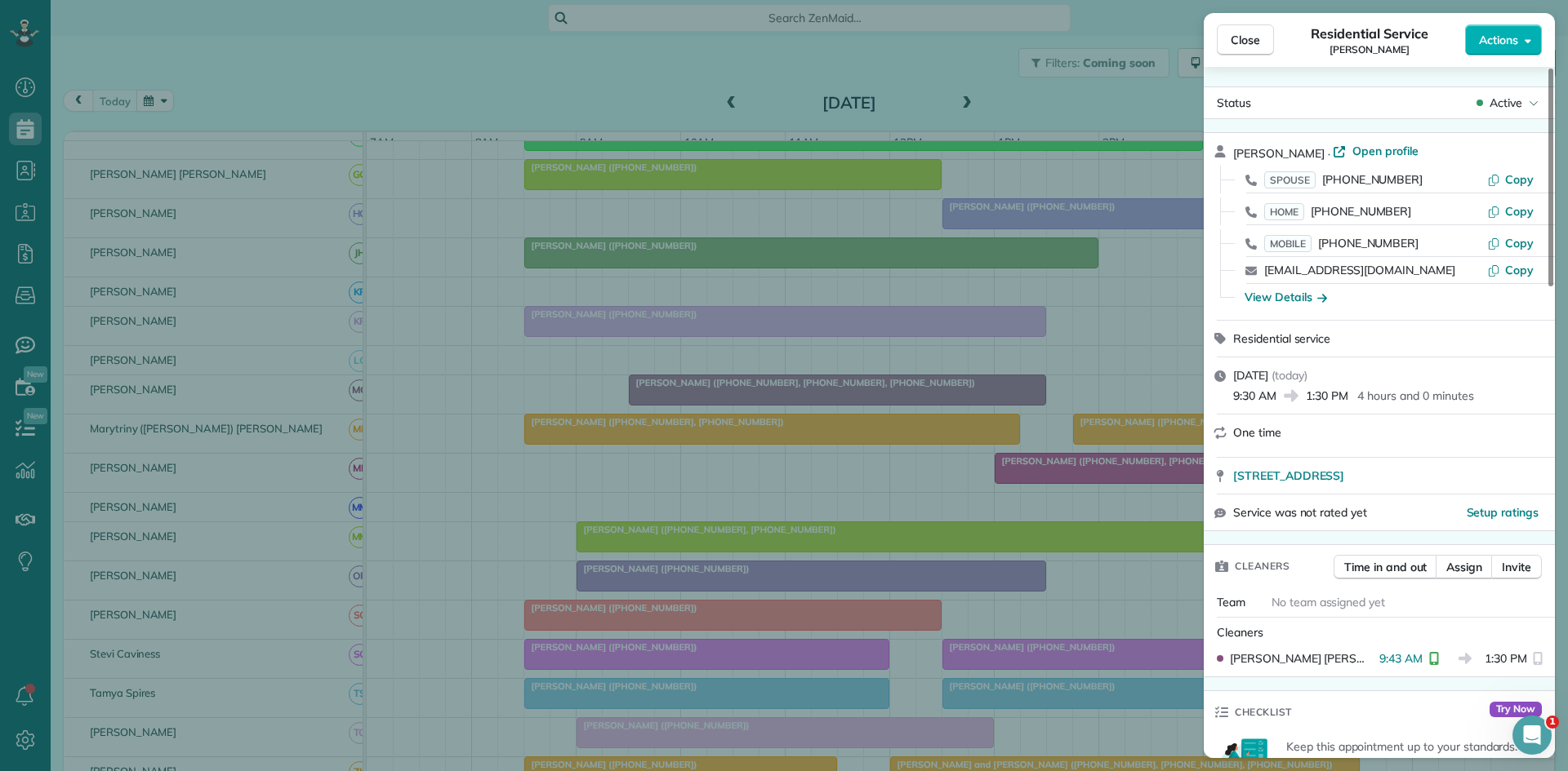
click at [487, 530] on div "Close Residential Service Shirley Raven Actions Status Active Shirley Raven · O…" at bounding box center [784, 386] width 1568 height 771
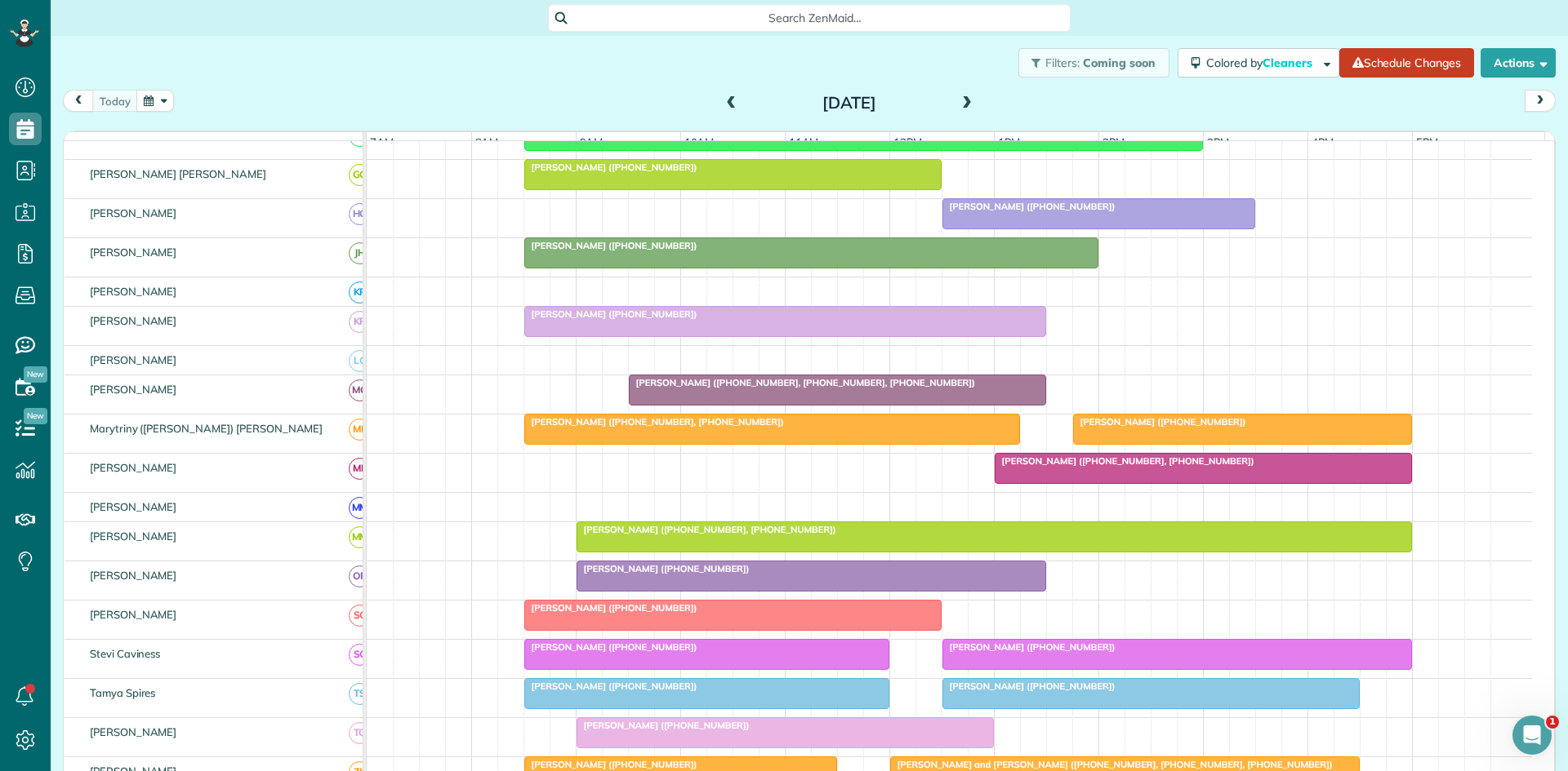
click at [558, 444] on div at bounding box center [772, 429] width 494 height 30
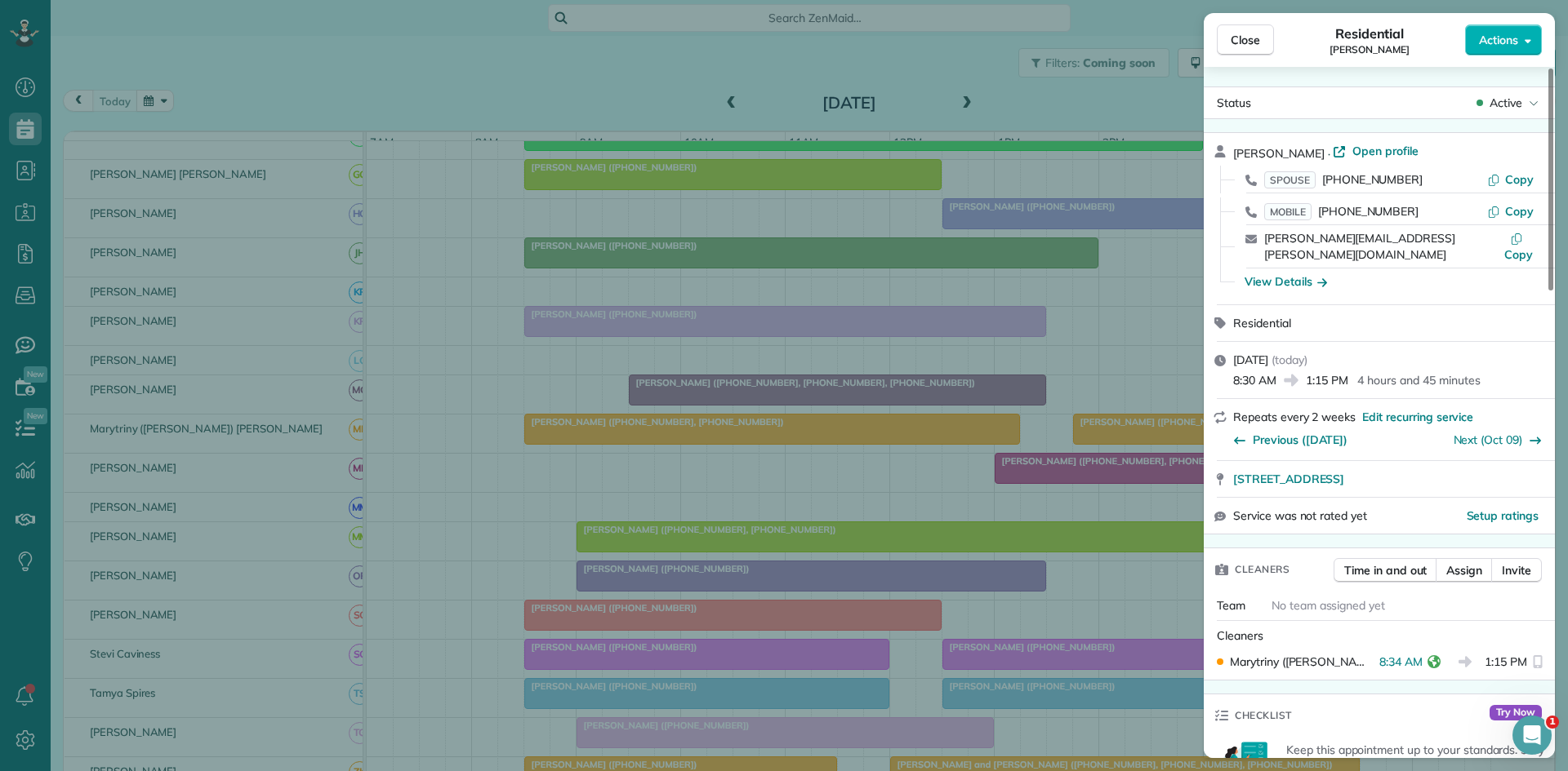
click at [558, 441] on div "Close Residential Kristi Croy Actions Status Active Kristi Croy · Open profile …" at bounding box center [784, 386] width 1568 height 771
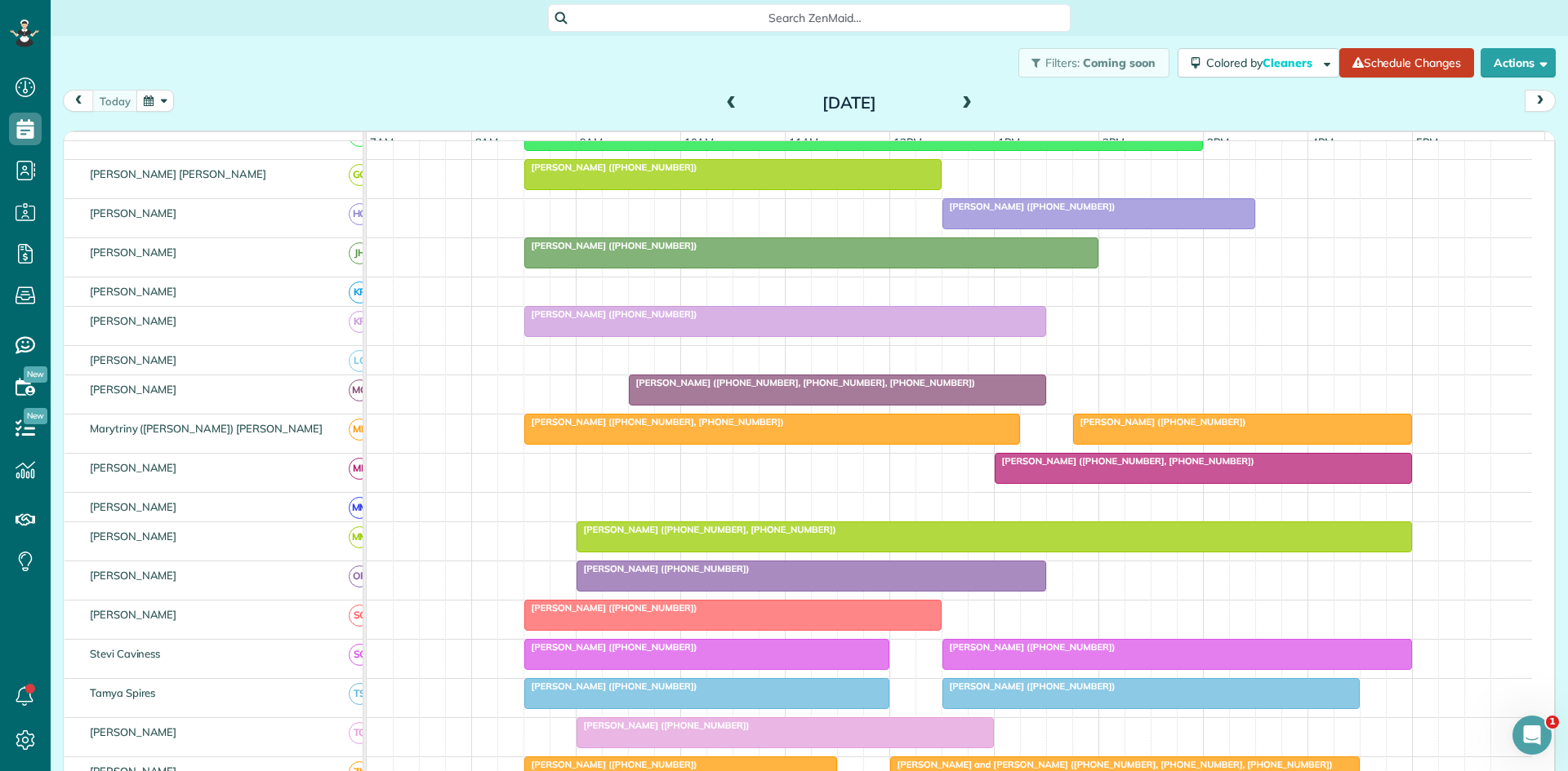
click at [644, 574] on span "Laura Bryan (+18173193672)" at bounding box center [662, 568] width 175 height 11
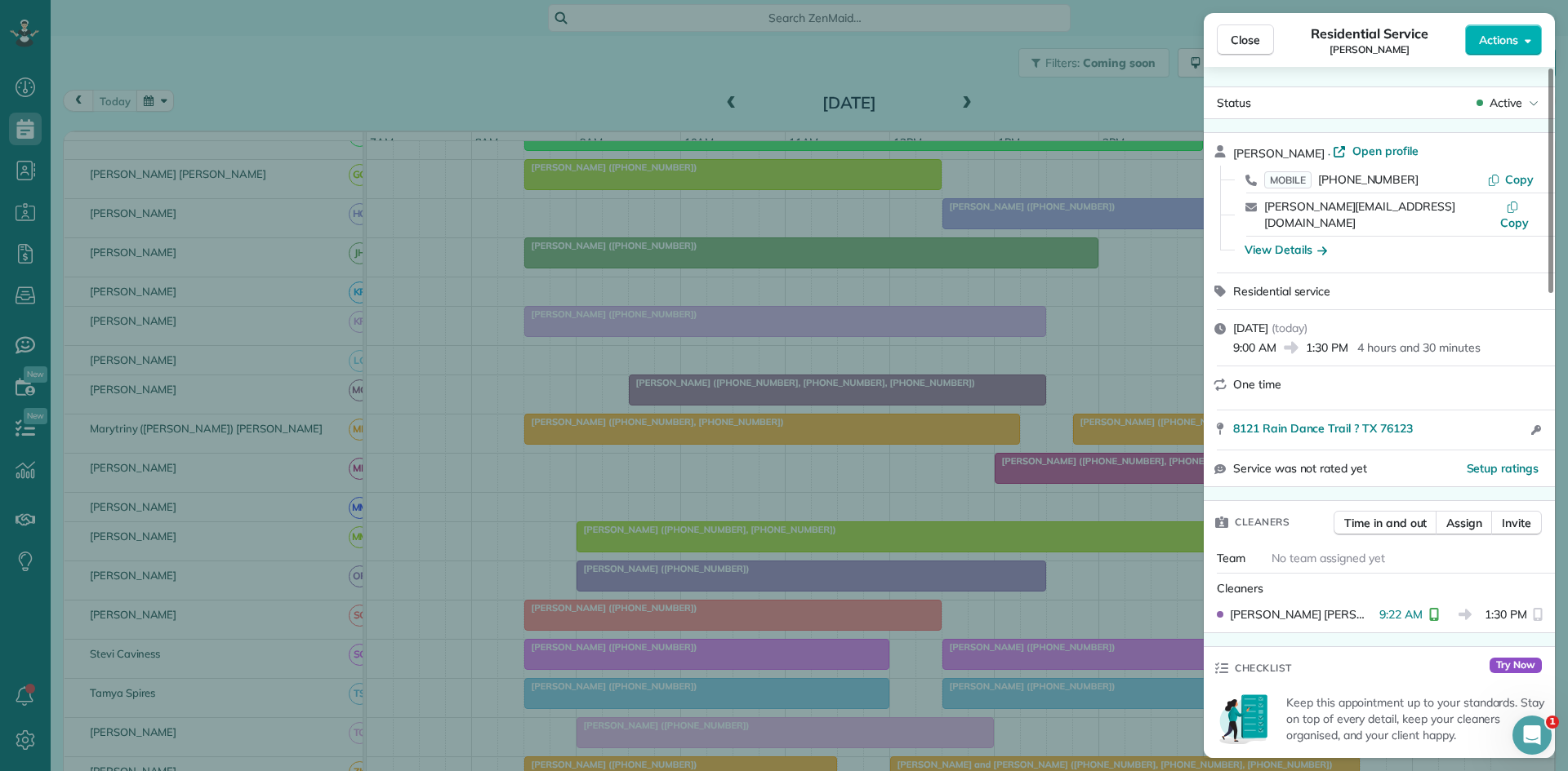
click at [659, 458] on div "Close Residential Service Laura Bryan Actions Status Active Laura Bryan · Open …" at bounding box center [784, 386] width 1568 height 771
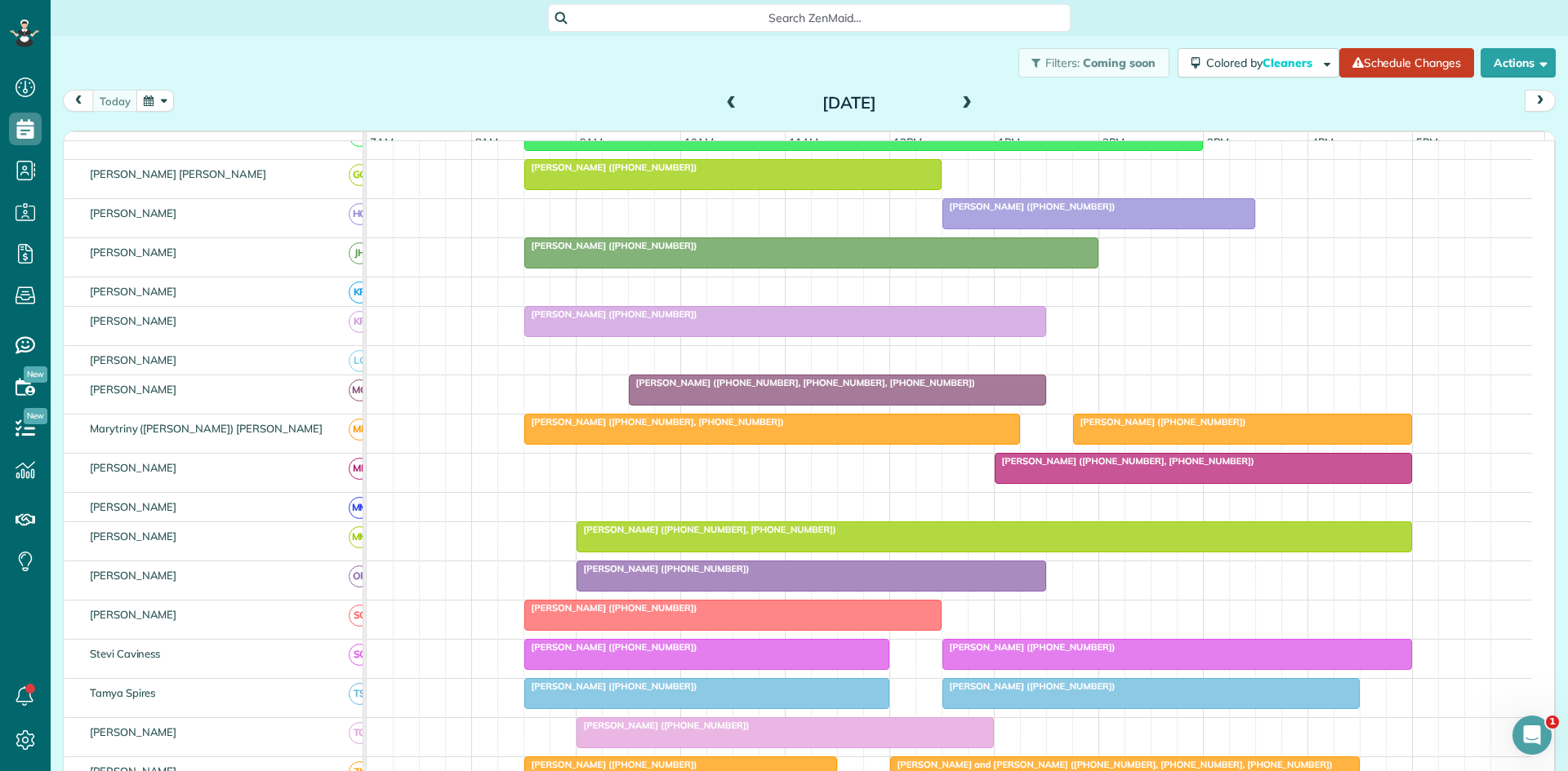
click at [602, 614] on span "Heidi Goad (+18179178080)" at bounding box center [610, 608] width 175 height 11
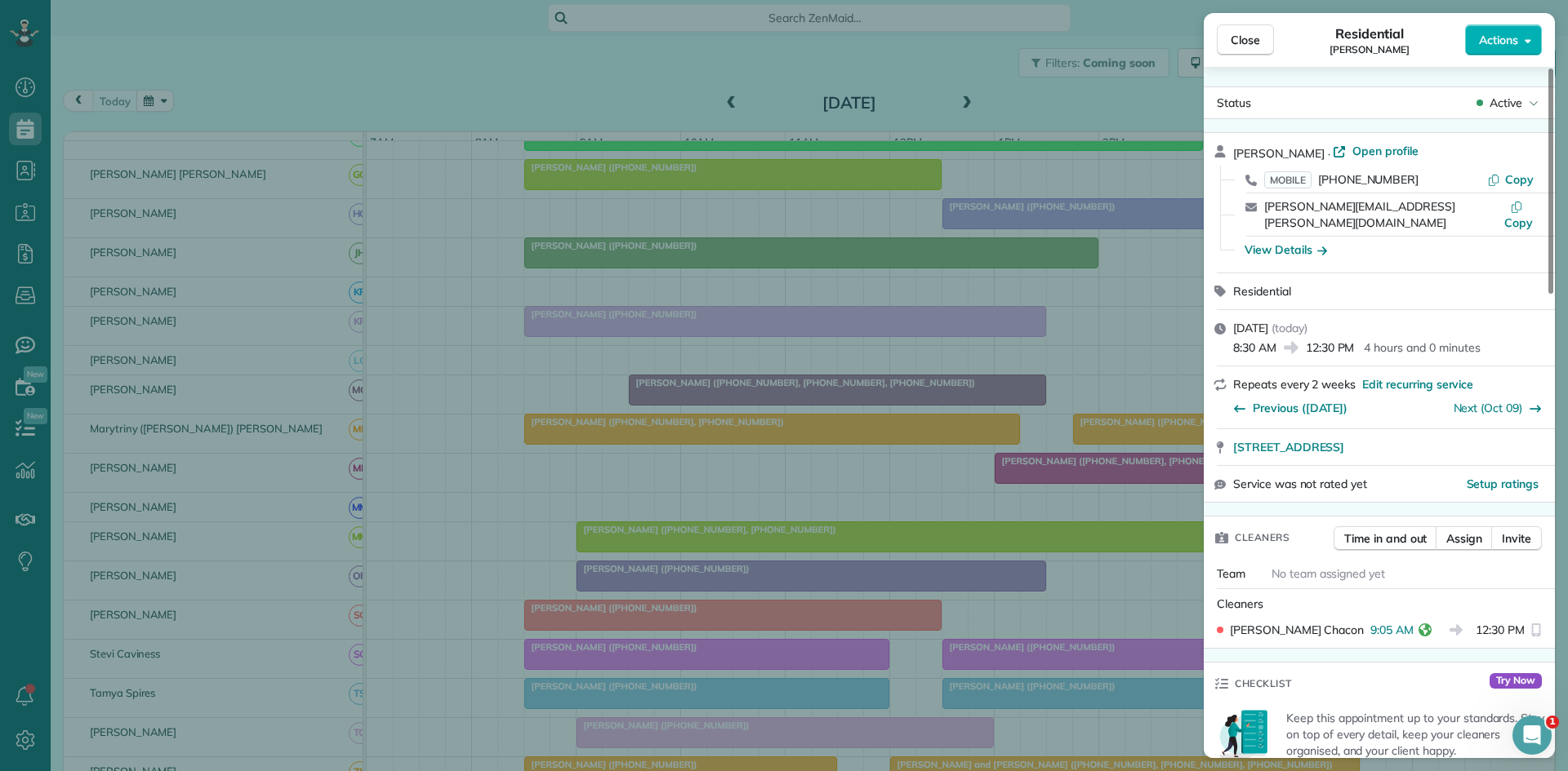
click at [605, 537] on div "Close Residential Heidi Goad Actions Status Active Heidi Goad · Open profile MO…" at bounding box center [784, 386] width 1568 height 771
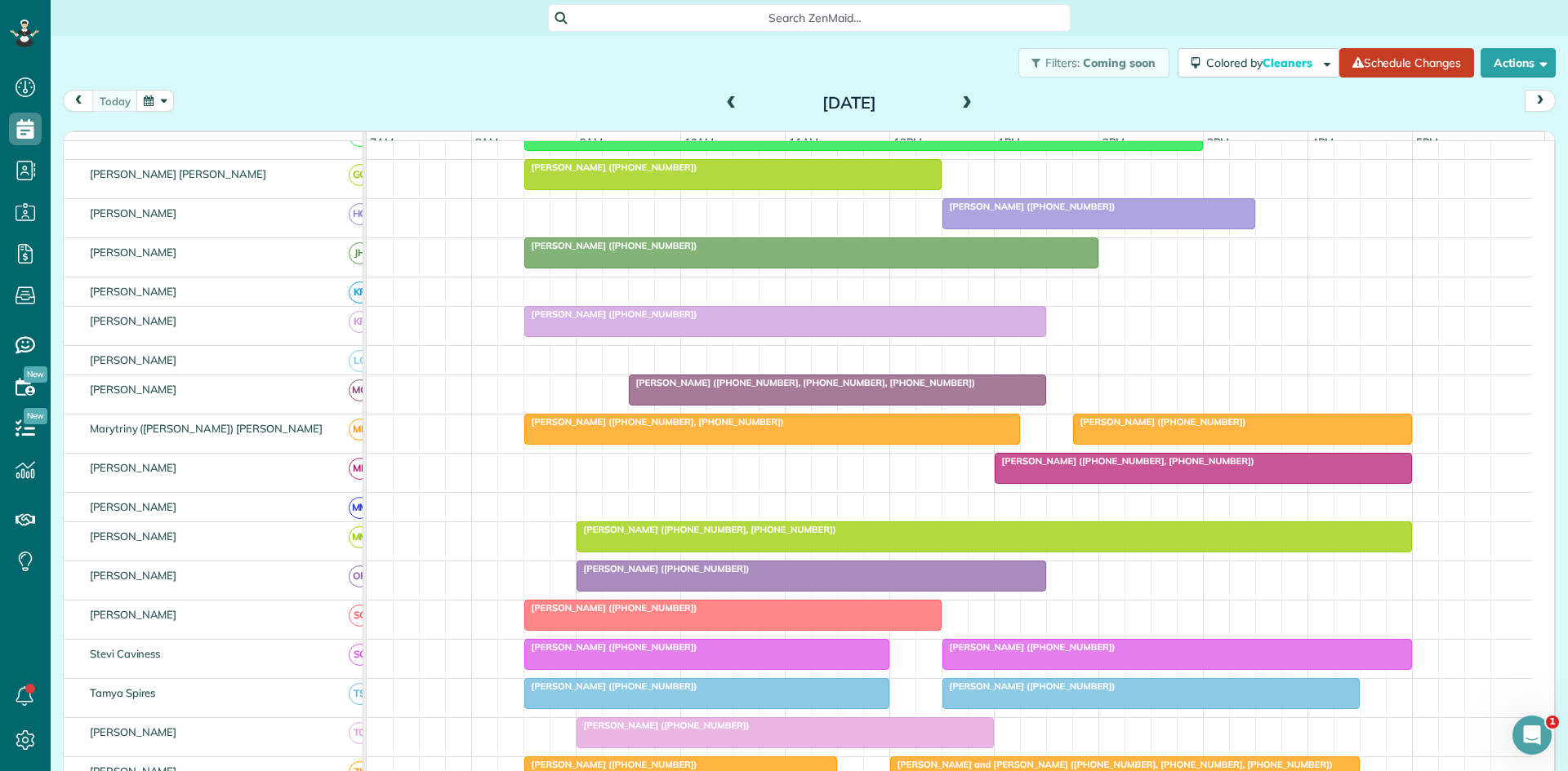
scroll to position [793, 0]
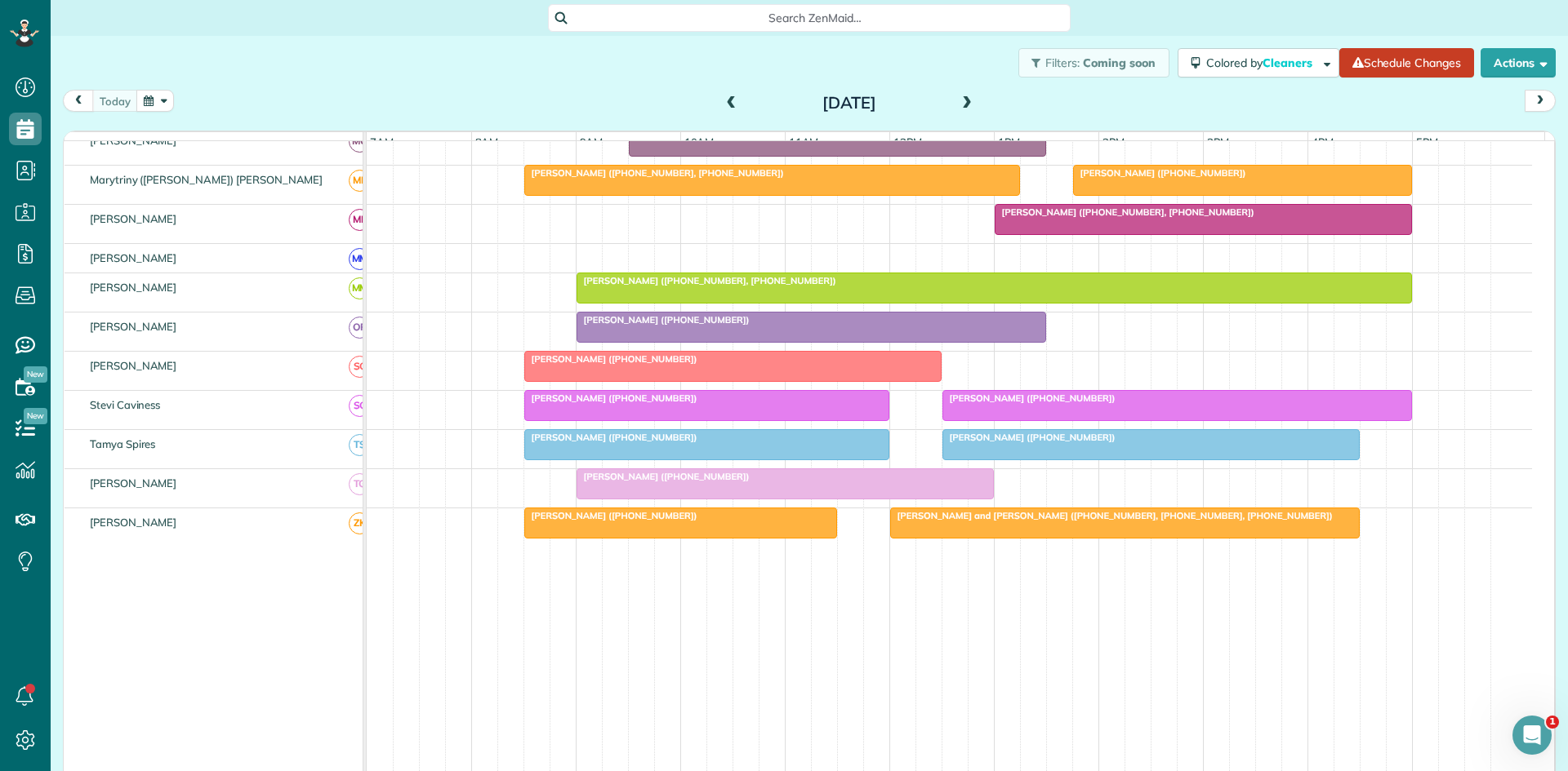
click at [565, 404] on span "Kathy Jamieson (+18172015533)" at bounding box center [610, 397] width 175 height 11
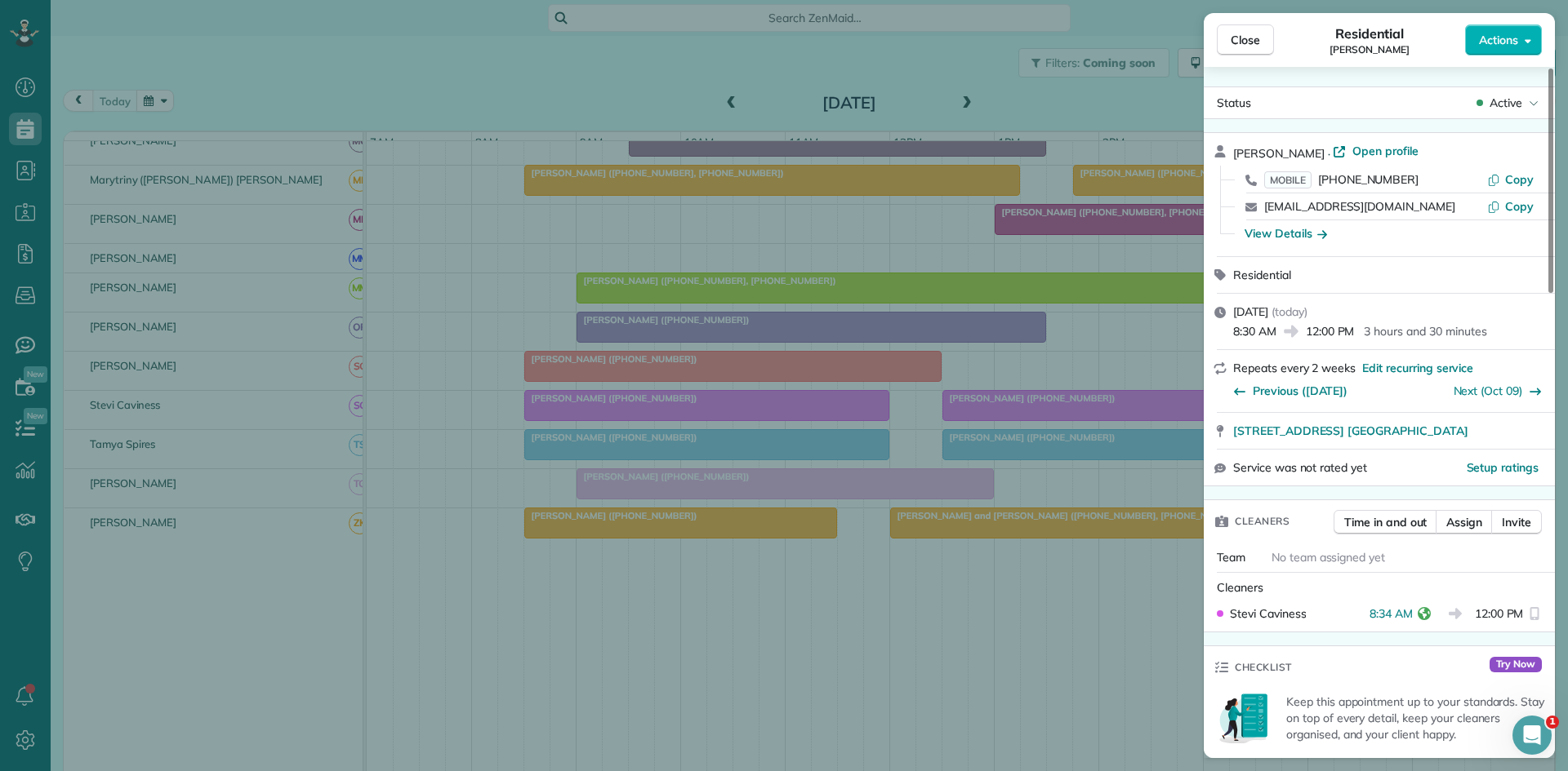
click at [489, 400] on div "Close Residential Kathy Jamieson Actions Status Active Kathy Jamieson · Open pr…" at bounding box center [784, 386] width 1568 height 771
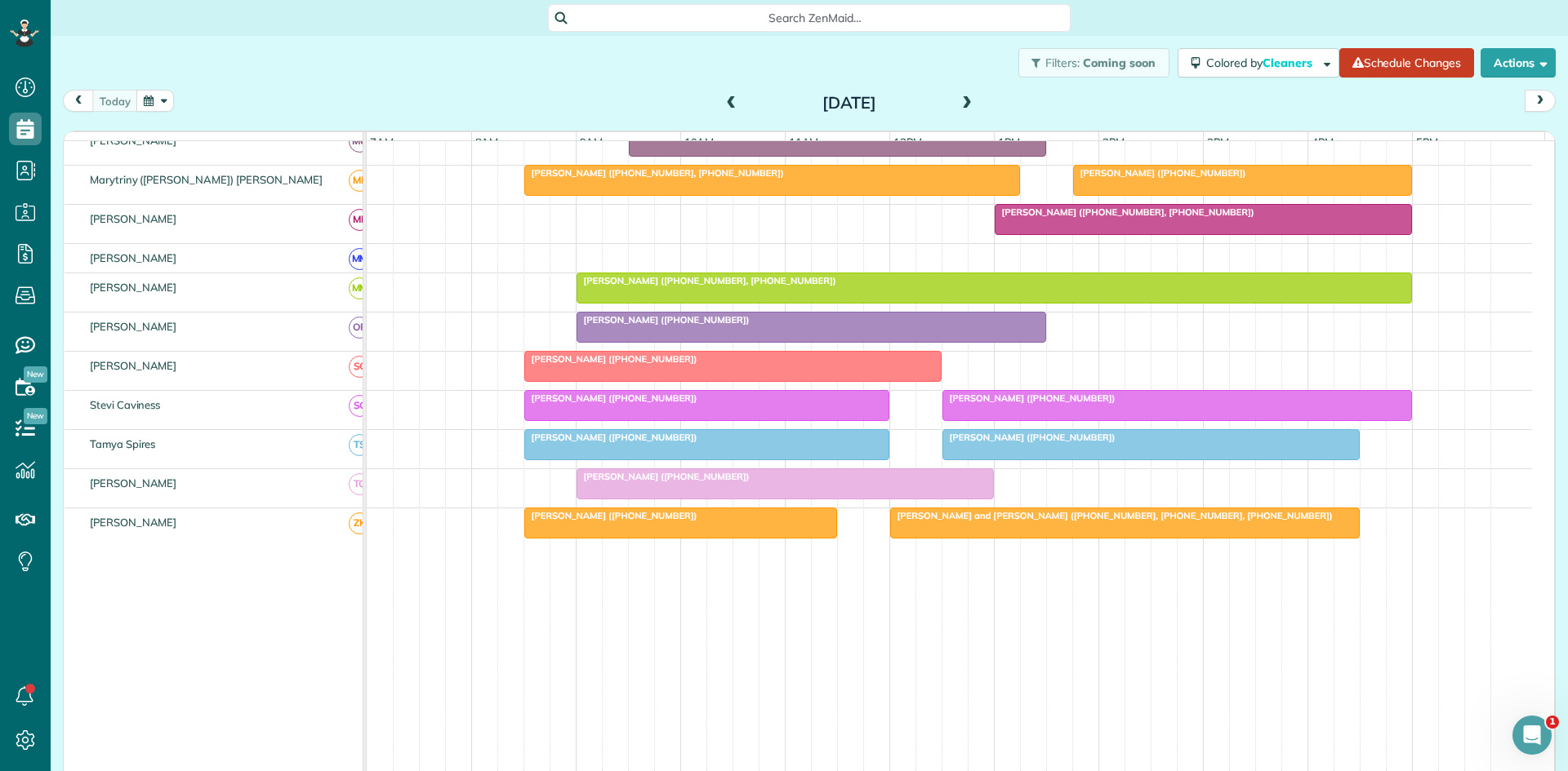
click at [586, 443] on span "Tom Oguinn (+16086302404)" at bounding box center [610, 437] width 175 height 11
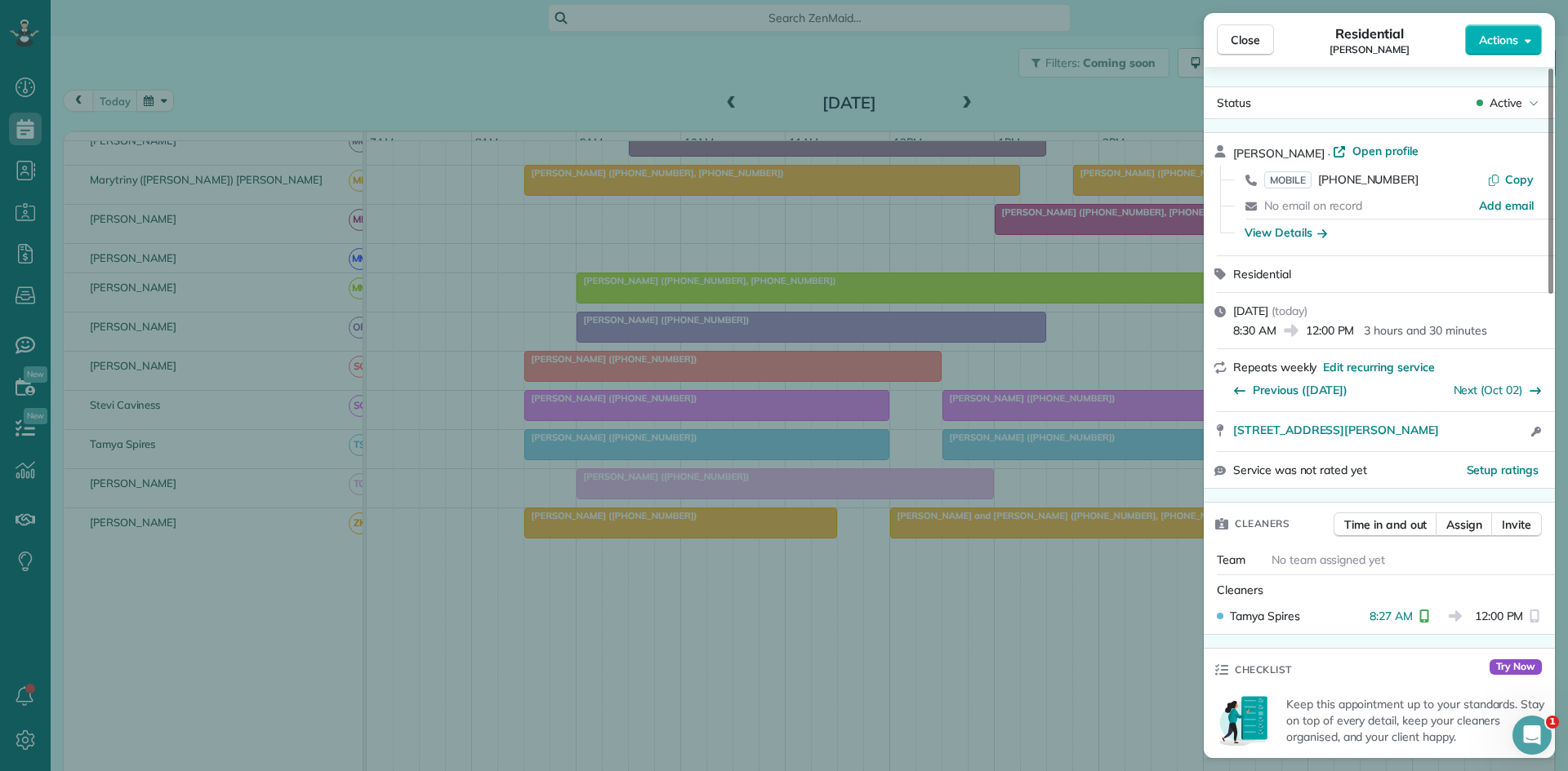
click at [747, 500] on div "Close Residential Tom Oguinn Actions Status Active Tom Oguinn · Open profile MO…" at bounding box center [784, 386] width 1568 height 771
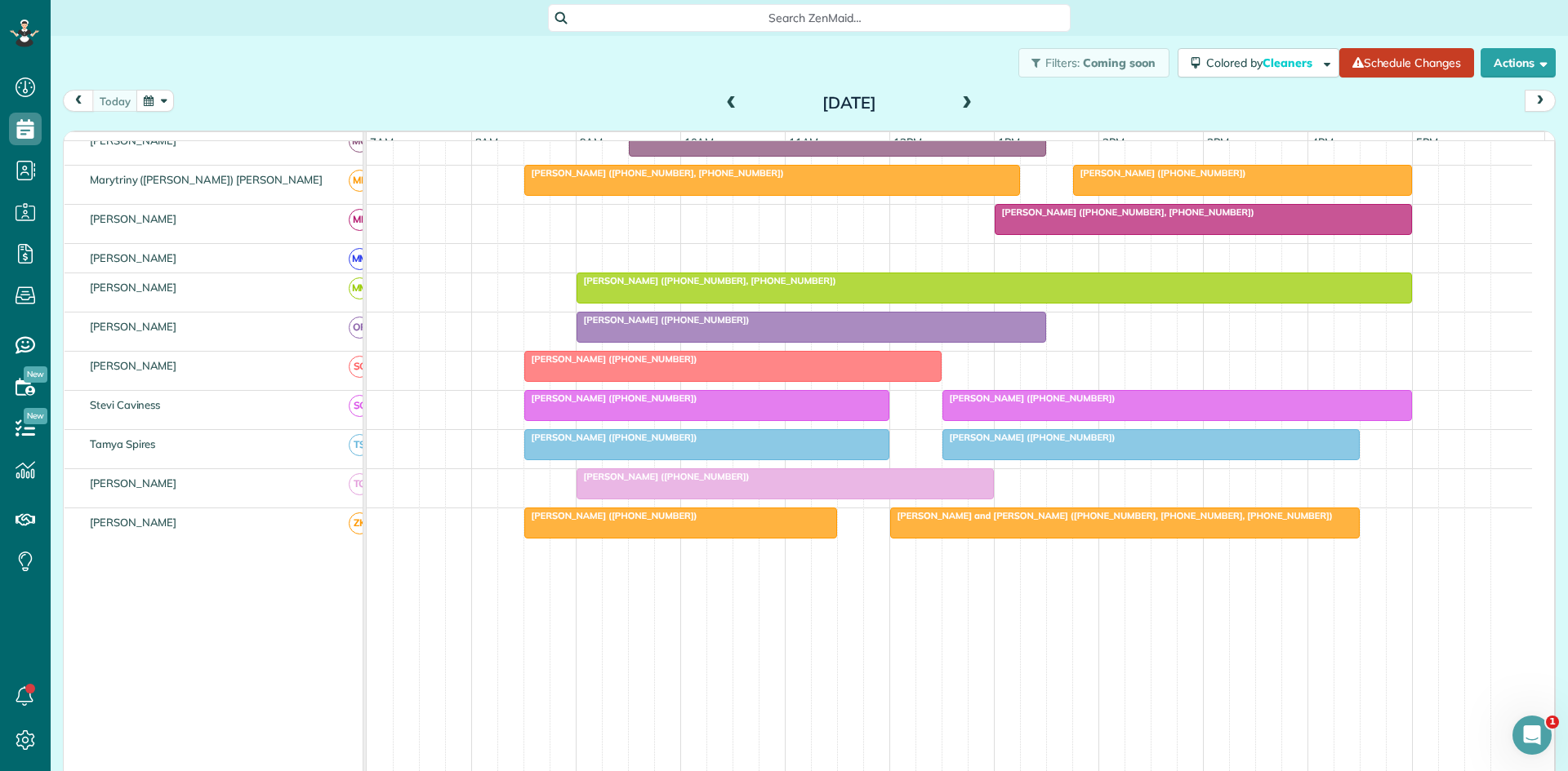
click at [672, 483] on span "Natalie Richardson (+18172964226)" at bounding box center [662, 476] width 175 height 11
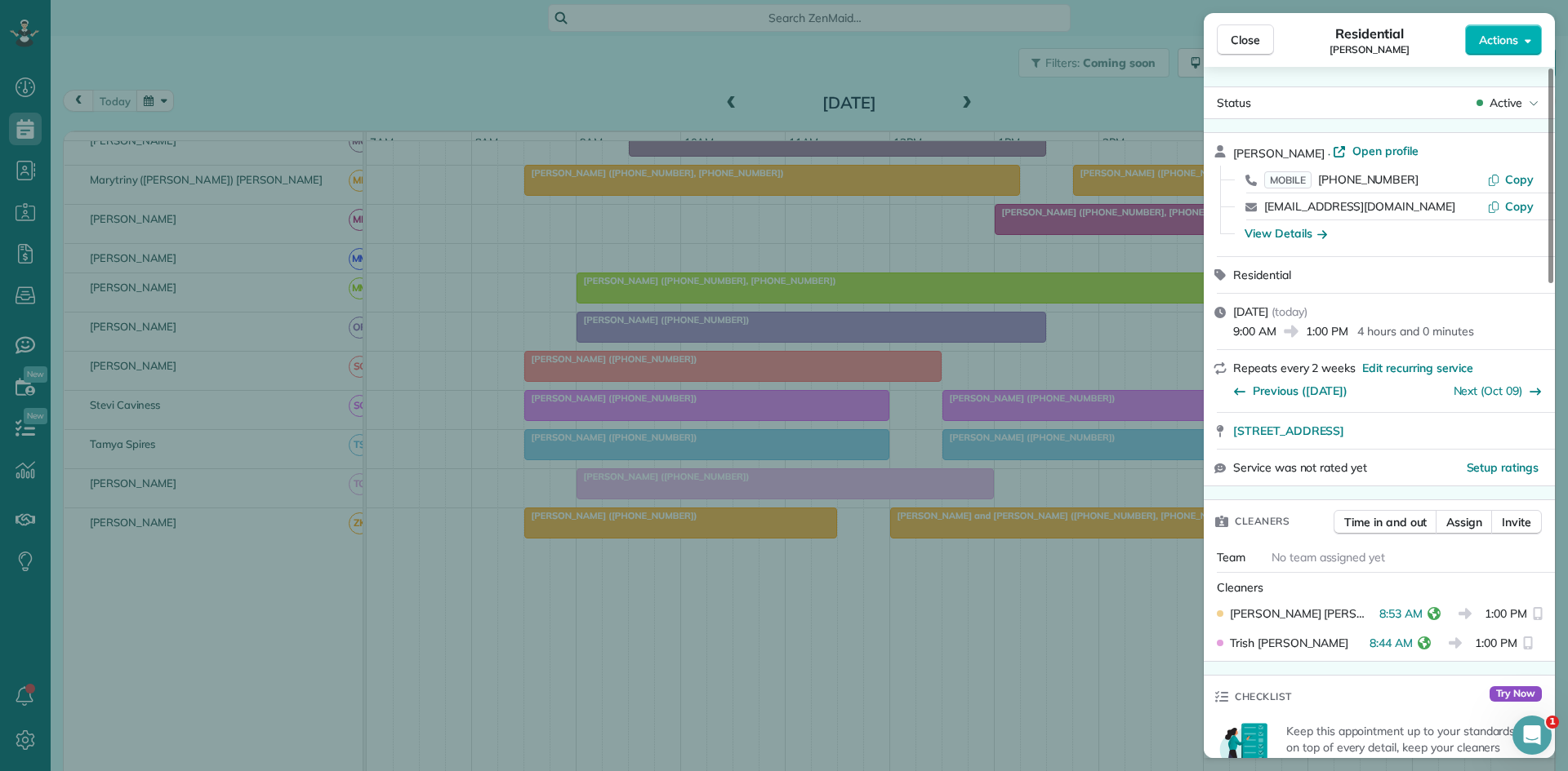
click at [616, 549] on div "Close Residential Natalie Richardson Actions Status Active Natalie Richardson ·…" at bounding box center [784, 386] width 1568 height 771
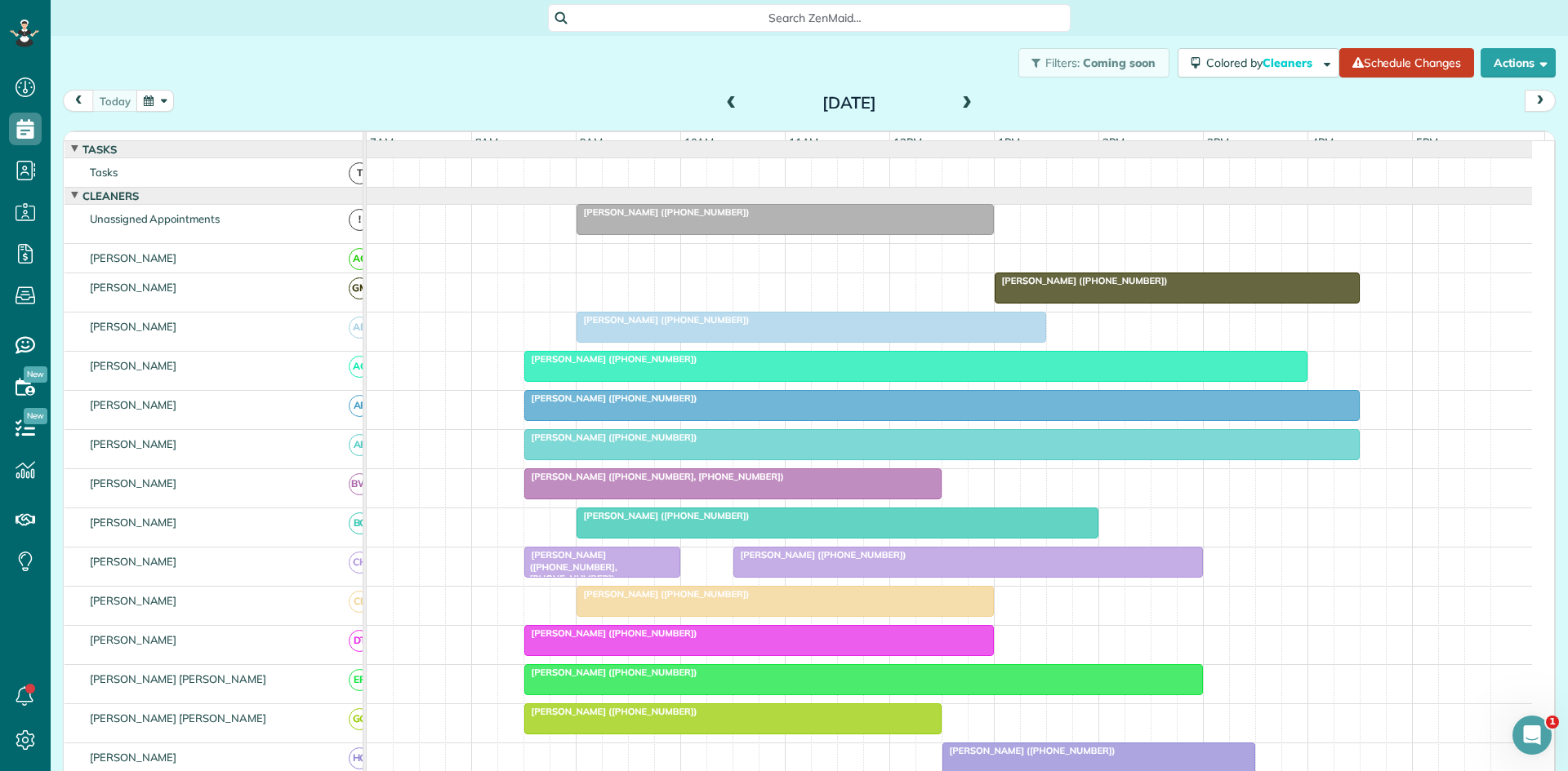
click at [581, 568] on span "Kristi Croy (+14697679668, +12148031247)" at bounding box center [570, 567] width 94 height 35
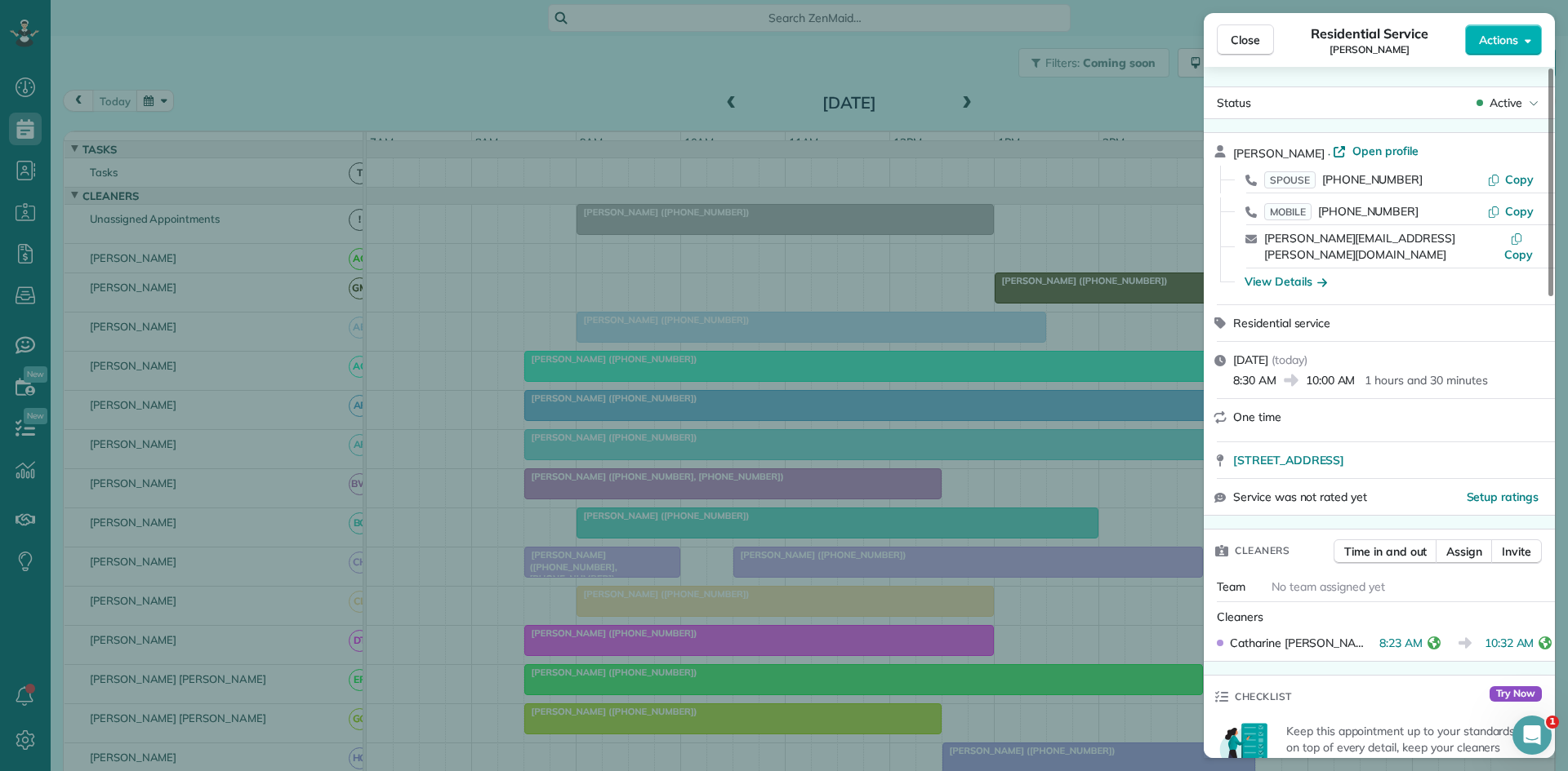
click at [679, 563] on div "Close Residential Service Kristi Croy Actions Status Active Kristi Croy · Open …" at bounding box center [784, 386] width 1568 height 771
